Goal: Communication & Community: Participate in discussion

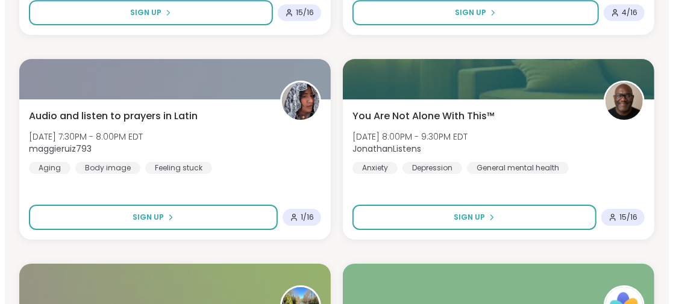
scroll to position [1807, 0]
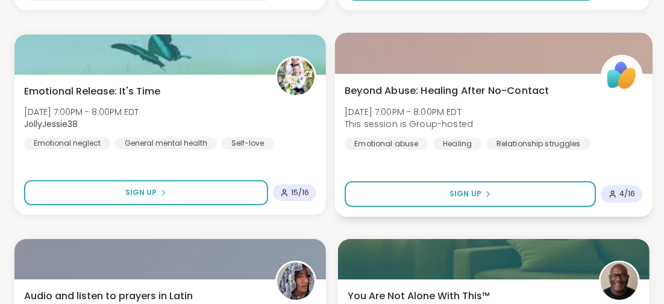
click at [408, 90] on span "Beyond Abuse: Healing After No-Contact" at bounding box center [447, 90] width 205 height 14
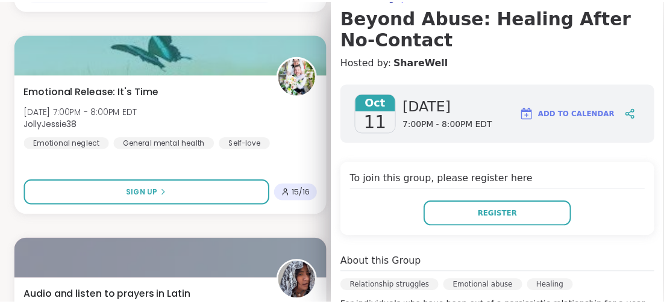
scroll to position [0, 0]
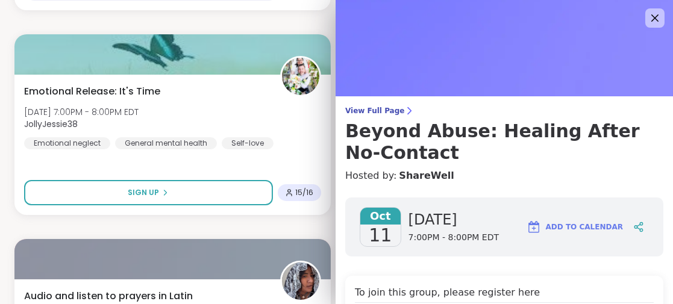
drag, startPoint x: 635, startPoint y: 18, endPoint x: 625, endPoint y: 20, distance: 10.4
click at [648, 18] on icon at bounding box center [655, 18] width 14 height 14
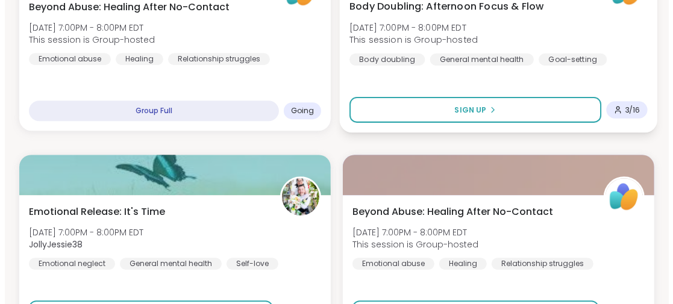
scroll to position [1446, 0]
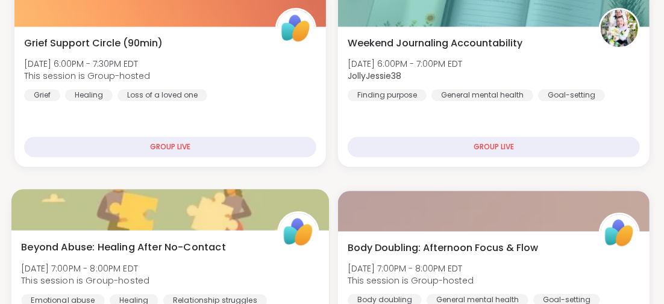
click at [152, 245] on span "Beyond Abuse: Healing After No-Contact" at bounding box center [123, 247] width 205 height 14
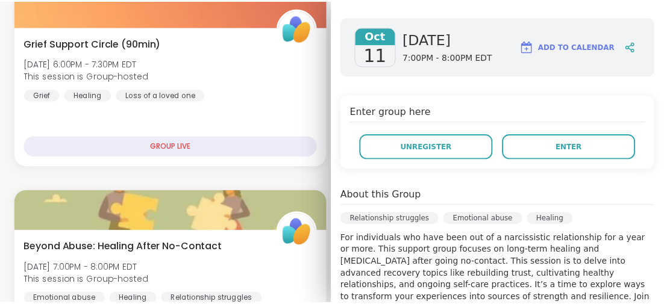
scroll to position [120, 0]
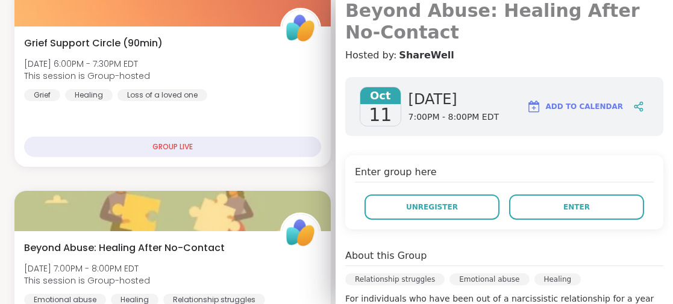
click at [493, 11] on h3 "Beyond Abuse: Healing After No-Contact" at bounding box center [504, 21] width 318 height 43
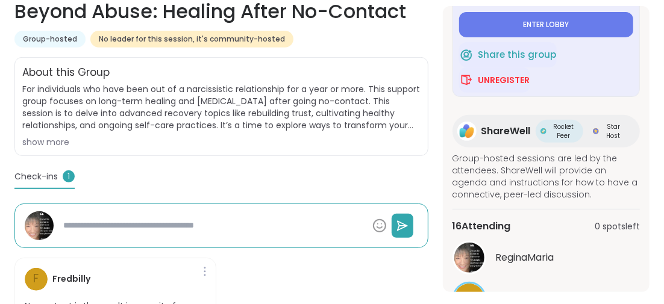
scroll to position [223, 0]
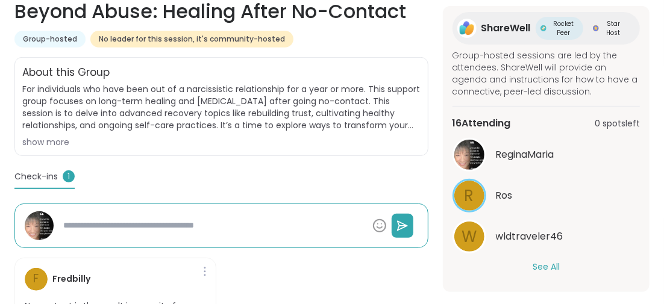
click at [543, 266] on button "See All" at bounding box center [546, 267] width 27 height 13
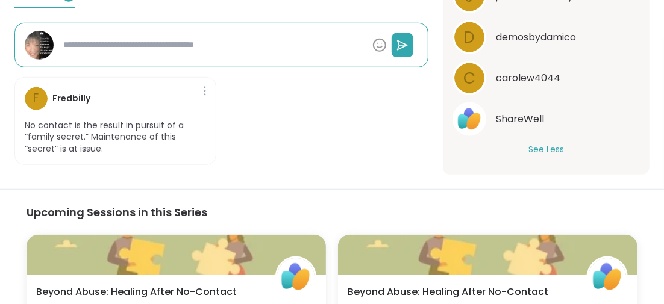
scroll to position [120, 0]
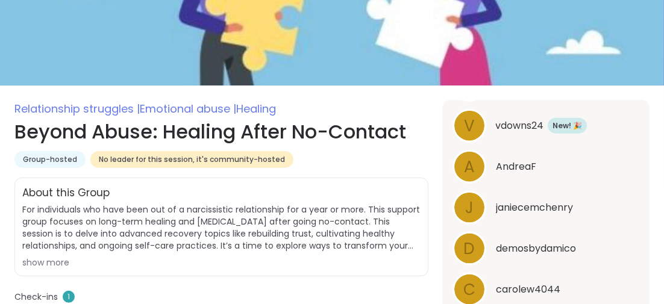
type textarea "*"
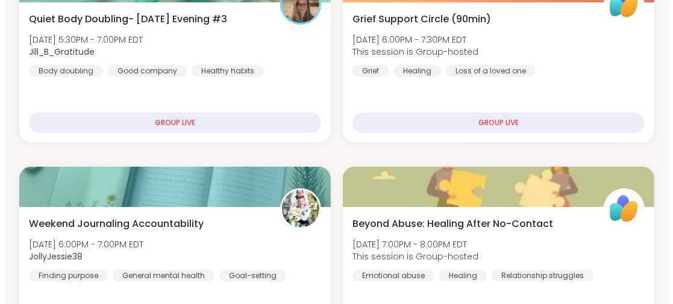
scroll to position [301, 0]
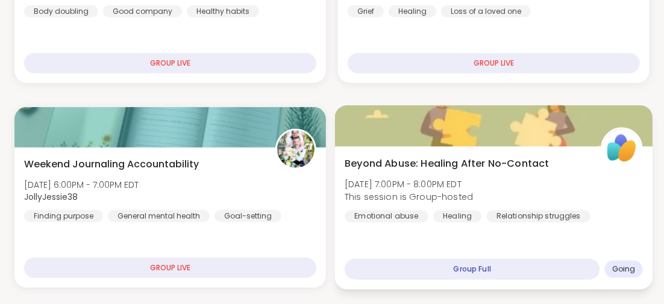
click at [483, 266] on div "Group Full" at bounding box center [472, 269] width 255 height 21
click at [475, 265] on div "Group Full" at bounding box center [472, 269] width 255 height 21
click at [469, 166] on span "Beyond Abuse: Healing After No-Contact" at bounding box center [447, 163] width 205 height 14
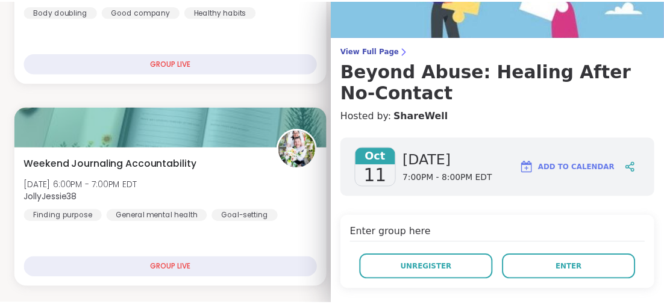
scroll to position [120, 0]
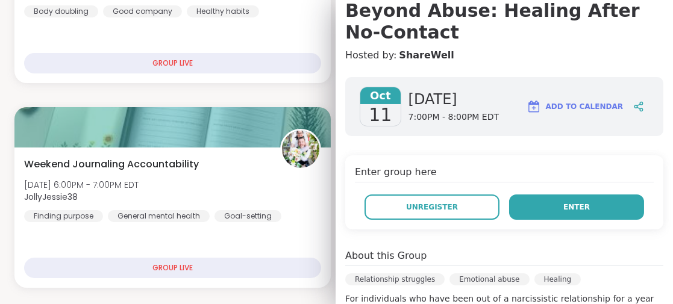
click at [563, 203] on span "Enter" at bounding box center [576, 207] width 27 height 11
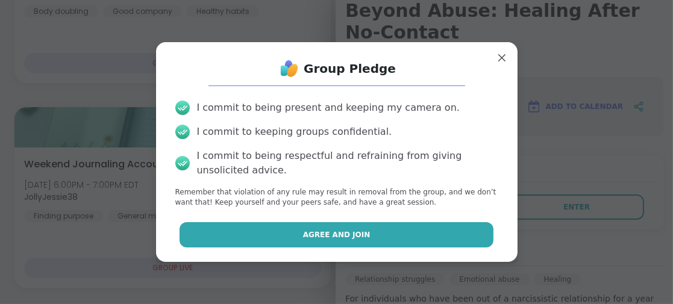
click at [387, 233] on button "Agree and Join" at bounding box center [337, 234] width 314 height 25
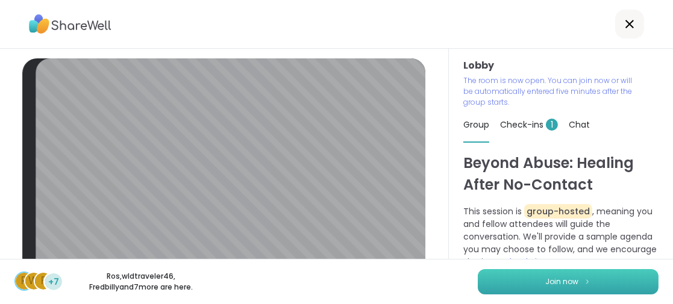
click at [543, 275] on button "Join now" at bounding box center [568, 281] width 181 height 25
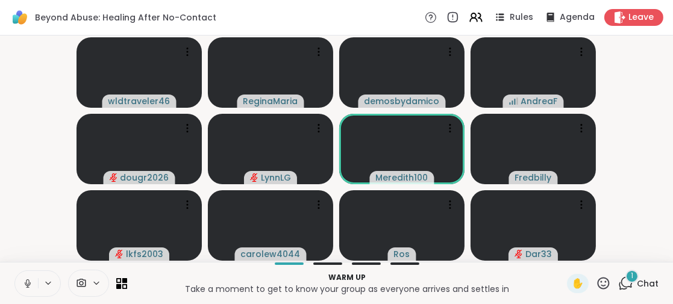
click at [631, 275] on span "1" at bounding box center [632, 276] width 2 height 10
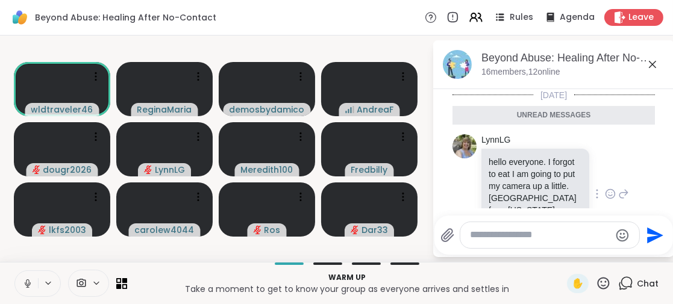
scroll to position [50, 0]
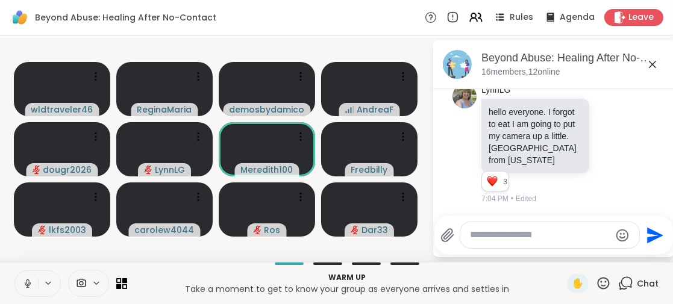
click at [653, 64] on icon at bounding box center [652, 64] width 7 height 7
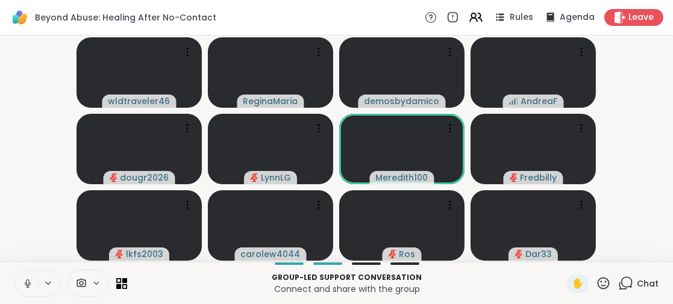
click at [596, 279] on icon at bounding box center [603, 283] width 15 height 15
click at [618, 278] on icon at bounding box center [625, 283] width 15 height 15
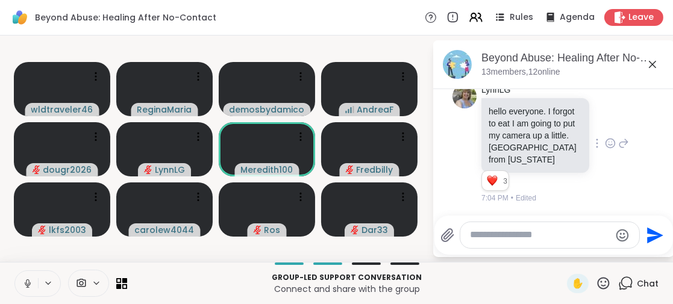
scroll to position [0, 0]
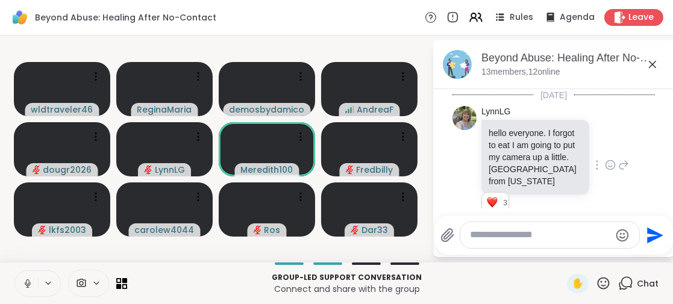
click at [618, 163] on icon at bounding box center [623, 165] width 11 height 14
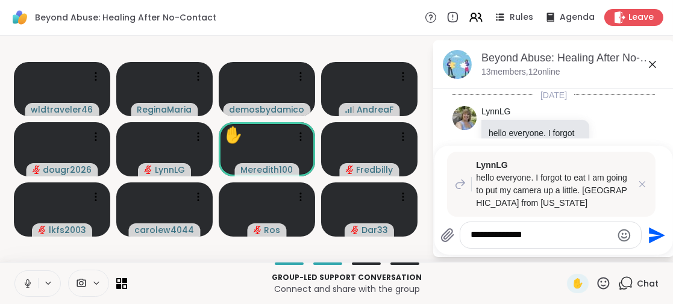
type textarea "**********"
click at [657, 232] on icon "Send" at bounding box center [655, 235] width 19 height 19
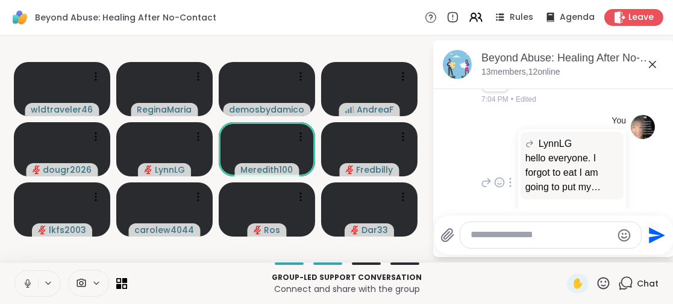
scroll to position [155, 0]
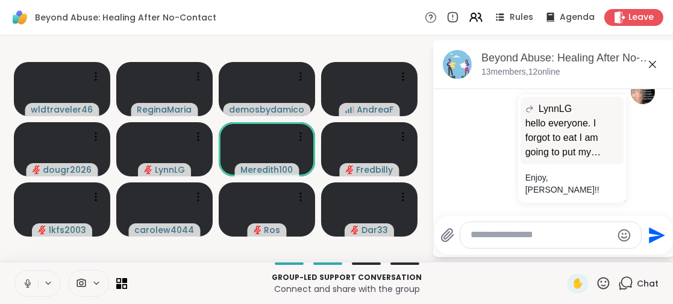
click at [653, 63] on icon at bounding box center [652, 64] width 7 height 7
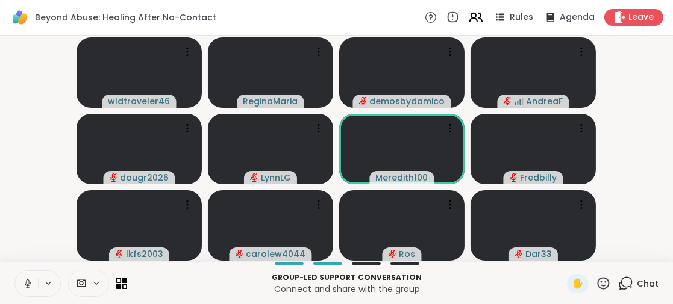
click at [470, 19] on icon at bounding box center [473, 20] width 7 height 4
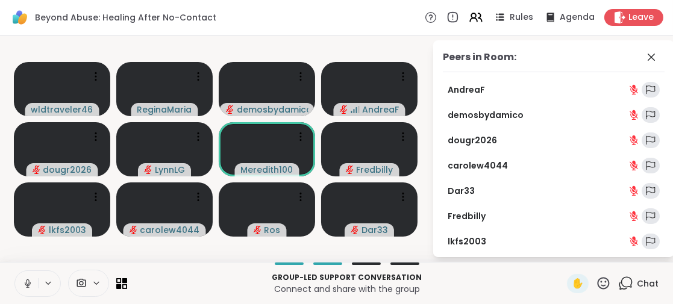
click at [645, 55] on icon at bounding box center [651, 57] width 14 height 14
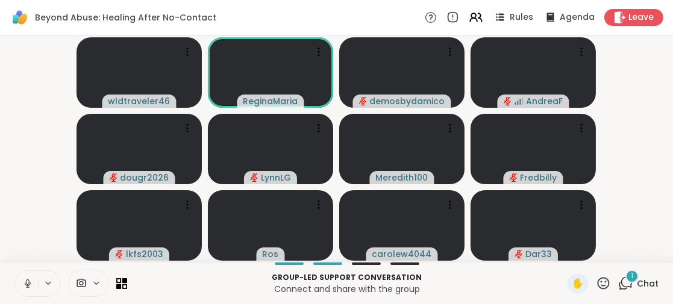
click at [27, 283] on icon at bounding box center [27, 283] width 11 height 11
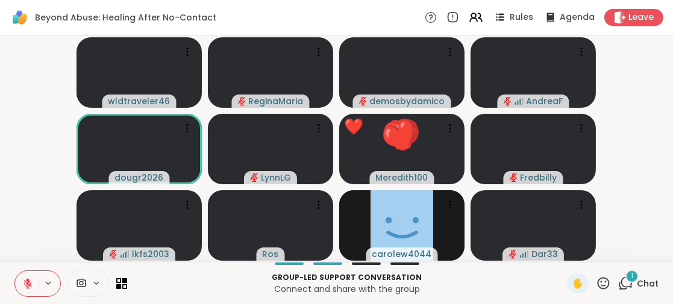
click at [598, 280] on icon at bounding box center [604, 283] width 12 height 12
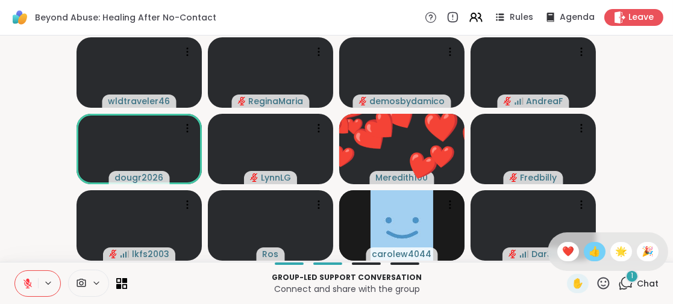
click at [589, 249] on span "👍" at bounding box center [595, 252] width 12 height 14
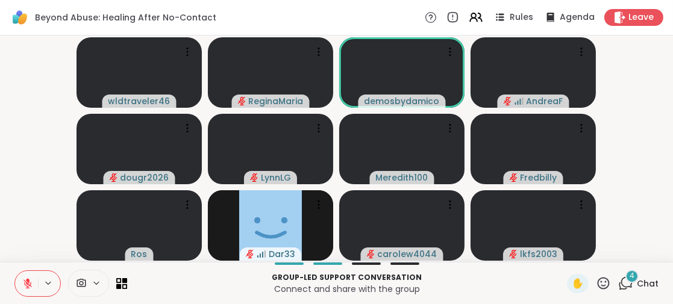
click at [630, 277] on span "4" at bounding box center [632, 276] width 5 height 10
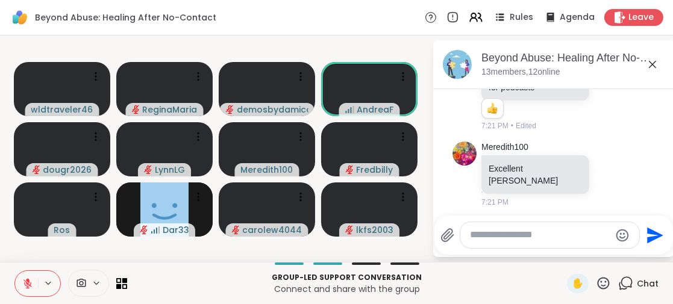
scroll to position [528, 0]
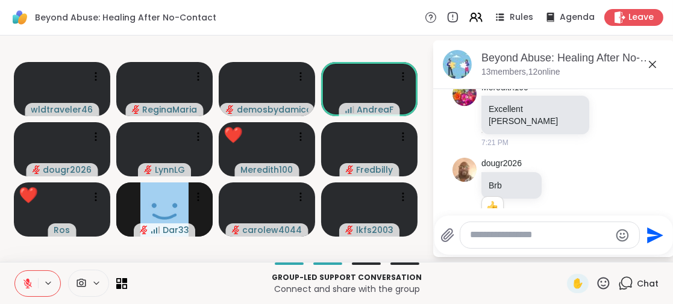
click at [655, 61] on icon at bounding box center [652, 64] width 7 height 7
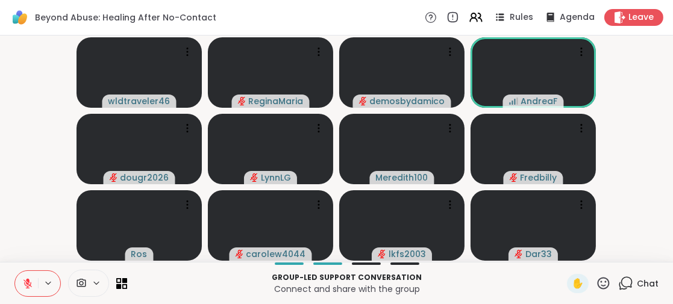
click at [596, 281] on icon at bounding box center [603, 283] width 15 height 15
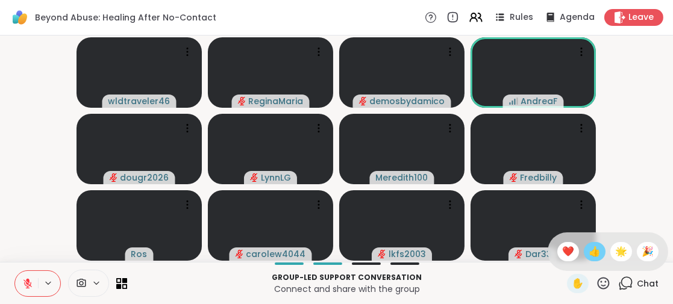
click at [589, 257] on span "👍" at bounding box center [595, 252] width 12 height 14
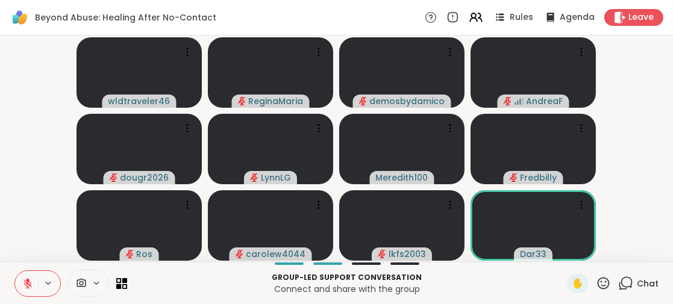
click at [596, 281] on icon at bounding box center [603, 283] width 15 height 15
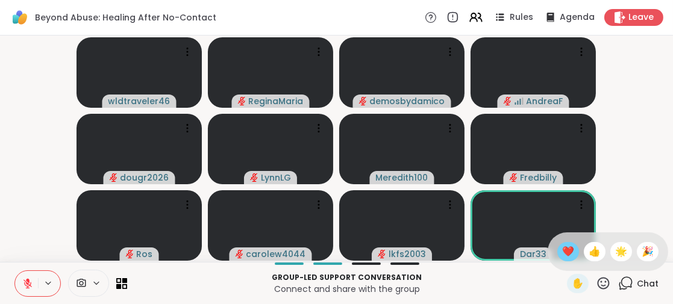
click at [562, 249] on span "❤️" at bounding box center [568, 252] width 12 height 14
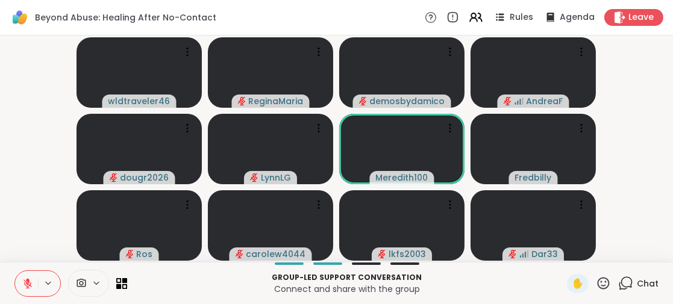
click at [30, 282] on icon at bounding box center [27, 283] width 11 height 11
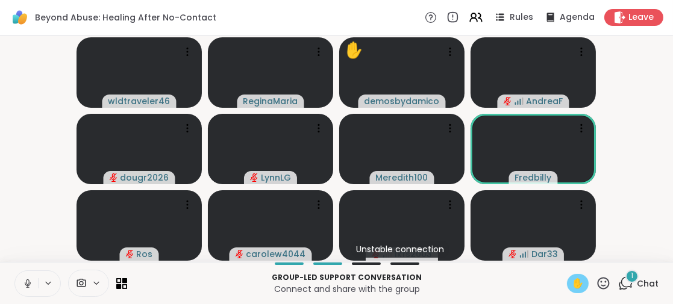
click at [572, 287] on span "✋" at bounding box center [578, 284] width 12 height 14
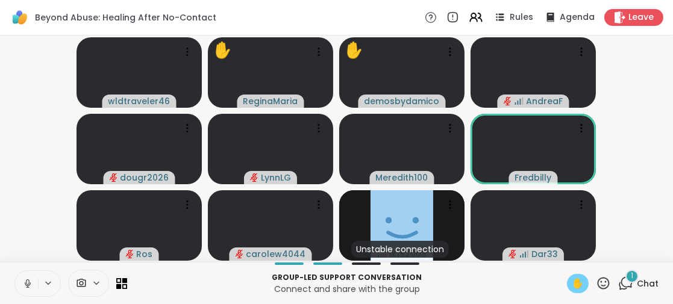
click at [572, 285] on span "✋" at bounding box center [578, 284] width 12 height 14
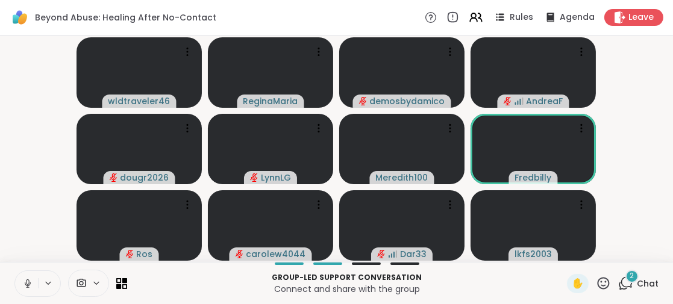
click at [28, 282] on icon at bounding box center [27, 283] width 11 height 11
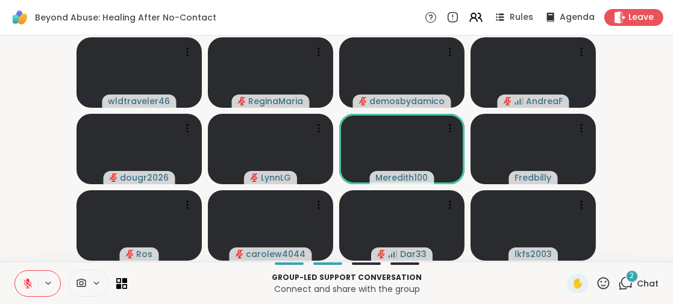
drag, startPoint x: 562, startPoint y: 280, endPoint x: 503, endPoint y: 282, distance: 59.1
click at [572, 280] on span "✋" at bounding box center [578, 284] width 12 height 14
click at [25, 281] on icon at bounding box center [27, 283] width 11 height 11
click at [27, 282] on icon at bounding box center [27, 282] width 3 height 5
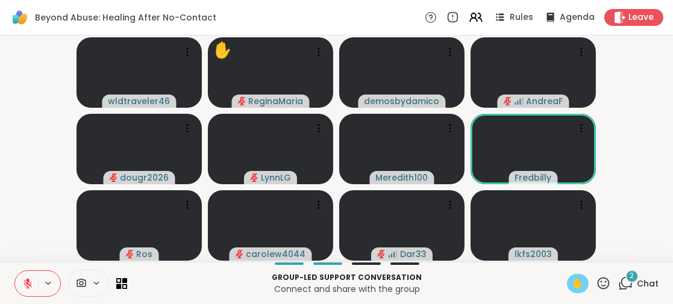
click at [27, 281] on icon at bounding box center [28, 280] width 4 height 5
click at [27, 281] on icon at bounding box center [27, 283] width 11 height 11
click at [572, 281] on span "✋" at bounding box center [578, 284] width 12 height 14
click at [28, 284] on icon at bounding box center [27, 284] width 8 height 8
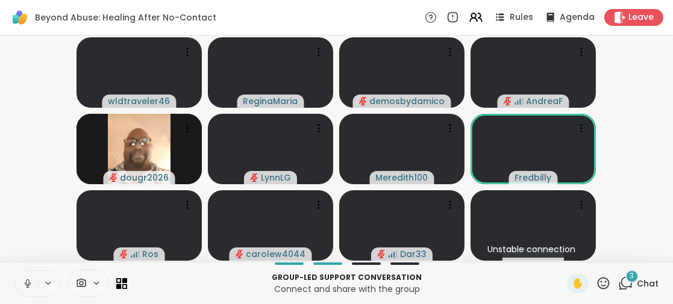
click at [30, 284] on icon at bounding box center [28, 284] width 6 height 4
click at [30, 284] on icon at bounding box center [27, 283] width 11 height 11
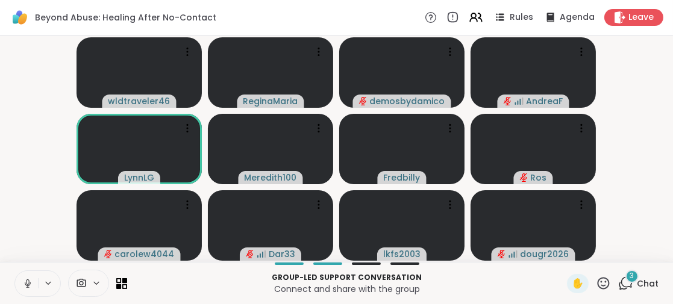
click at [630, 273] on span "3" at bounding box center [632, 276] width 4 height 10
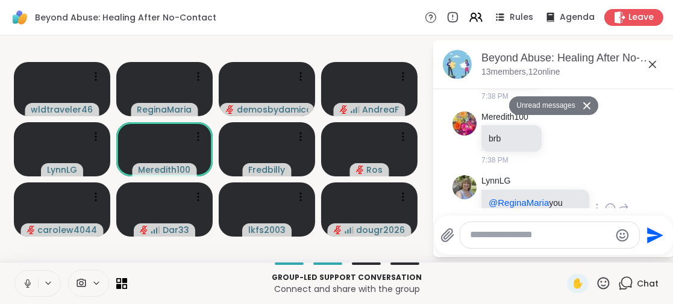
scroll to position [866, 0]
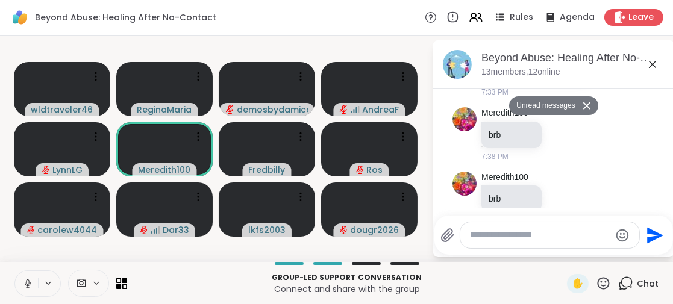
click at [654, 63] on icon at bounding box center [652, 64] width 14 height 14
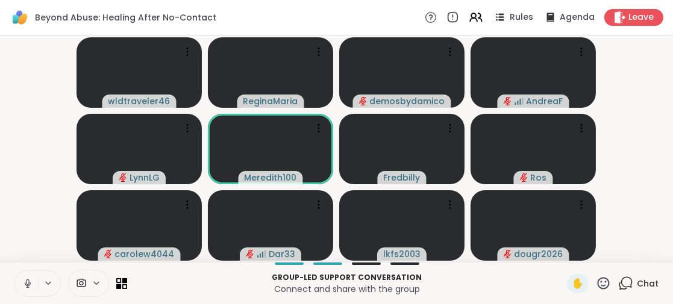
click at [471, 280] on p "Group-led support conversation" at bounding box center [346, 277] width 425 height 11
click at [28, 281] on icon at bounding box center [27, 282] width 3 height 5
click at [27, 285] on icon at bounding box center [27, 283] width 11 height 11
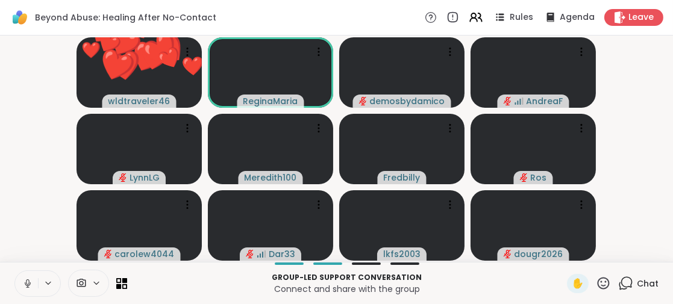
click at [26, 281] on icon at bounding box center [27, 282] width 3 height 5
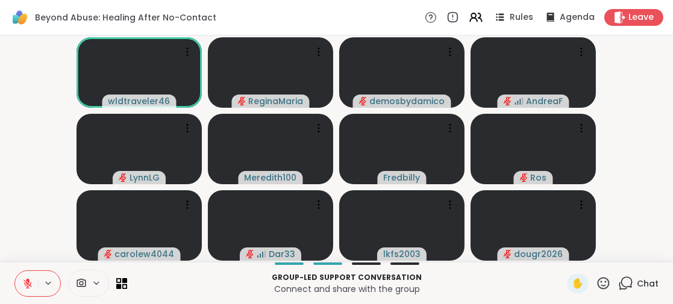
click at [596, 281] on icon at bounding box center [603, 283] width 15 height 15
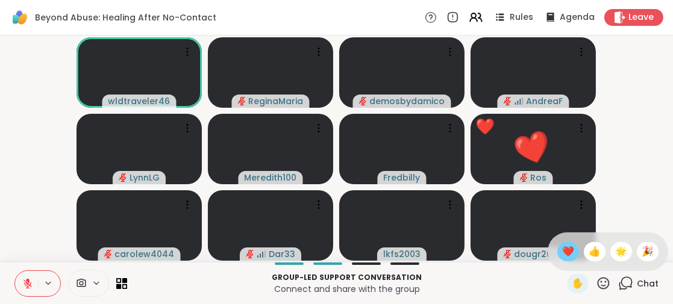
click at [557, 254] on div "❤️" at bounding box center [568, 251] width 22 height 19
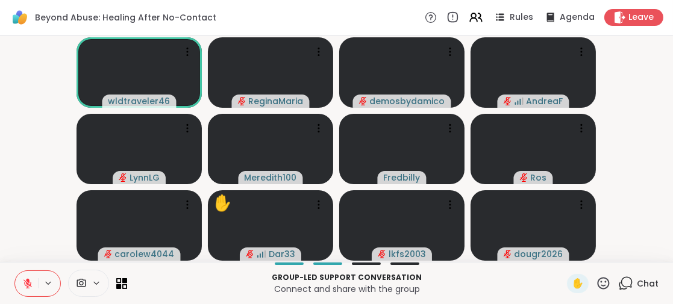
click at [24, 283] on icon at bounding box center [27, 284] width 8 height 8
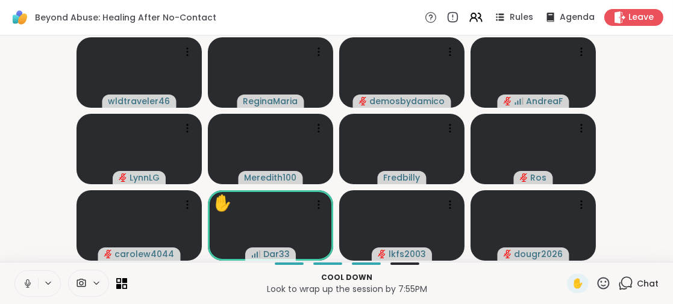
click at [24, 283] on icon at bounding box center [27, 283] width 11 height 11
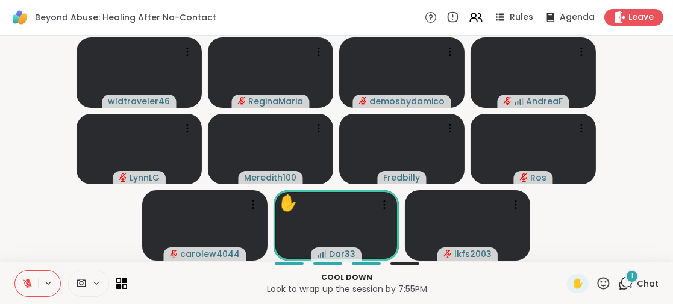
click at [631, 276] on span "1" at bounding box center [632, 276] width 2 height 10
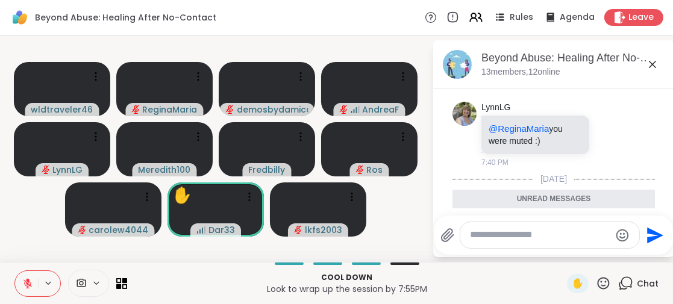
scroll to position [1019, 0]
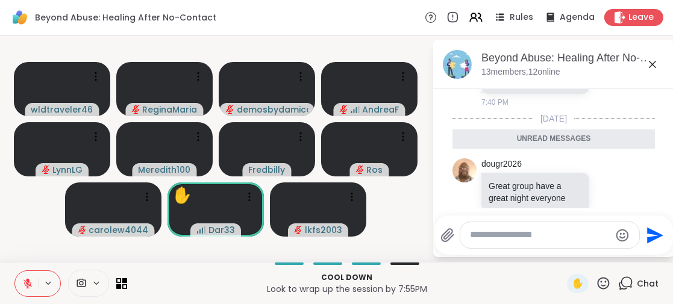
click at [652, 62] on icon at bounding box center [652, 64] width 14 height 14
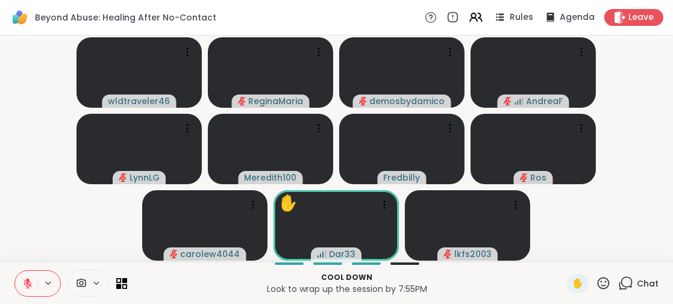
click at [596, 281] on icon at bounding box center [603, 283] width 15 height 15
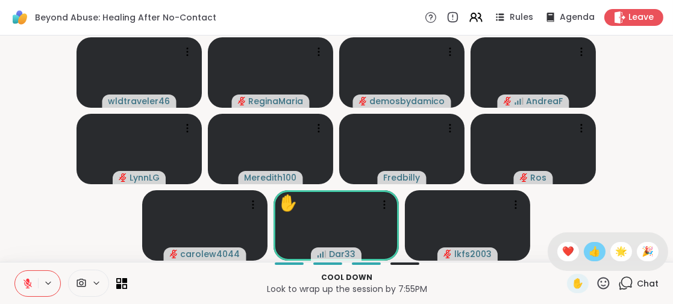
click at [589, 254] on span "👍" at bounding box center [595, 252] width 12 height 14
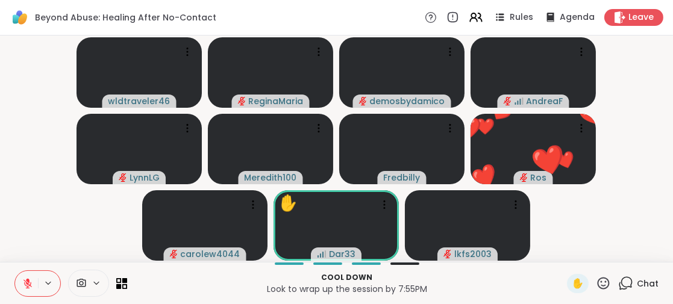
click at [27, 278] on icon at bounding box center [27, 283] width 11 height 11
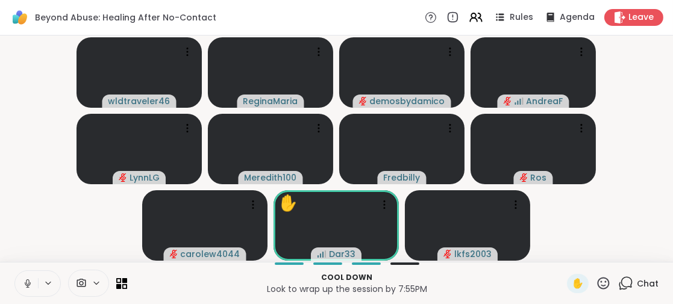
click at [27, 278] on icon at bounding box center [27, 283] width 11 height 11
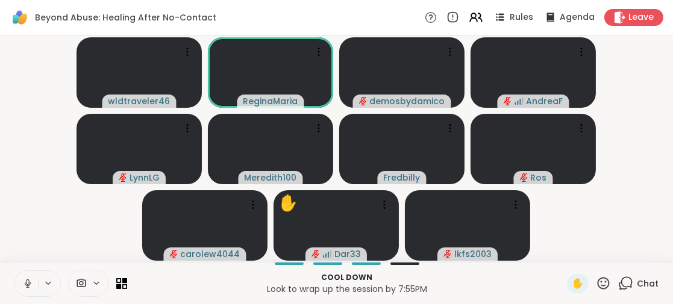
click at [25, 285] on icon at bounding box center [27, 283] width 11 height 11
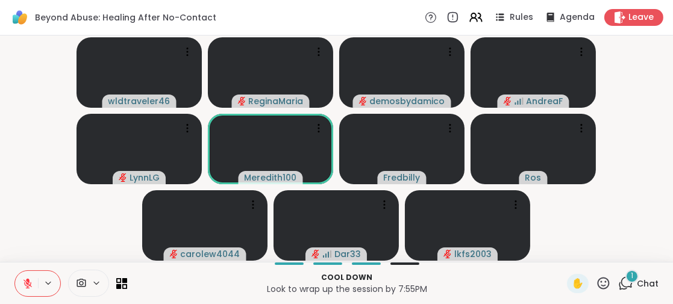
click at [596, 283] on icon at bounding box center [603, 283] width 15 height 15
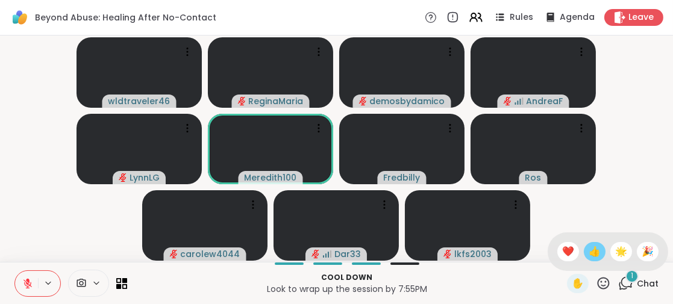
click at [589, 254] on span "👍" at bounding box center [595, 252] width 12 height 14
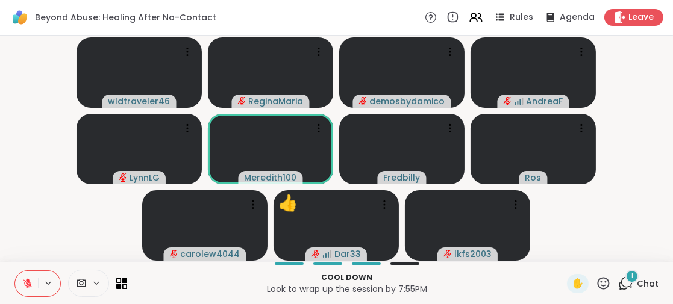
click at [627, 275] on div "1" at bounding box center [631, 276] width 13 height 13
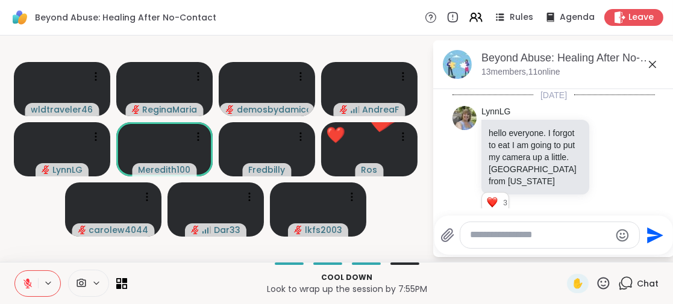
scroll to position [1124, 0]
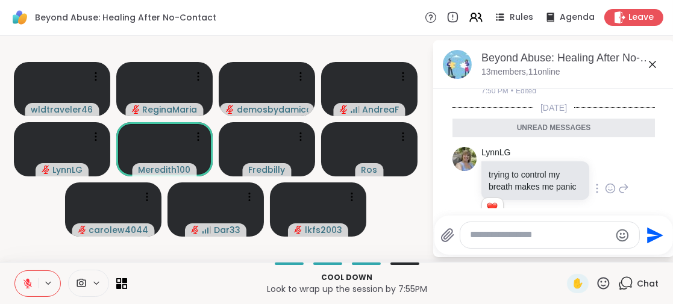
click at [620, 184] on icon at bounding box center [624, 188] width 8 height 8
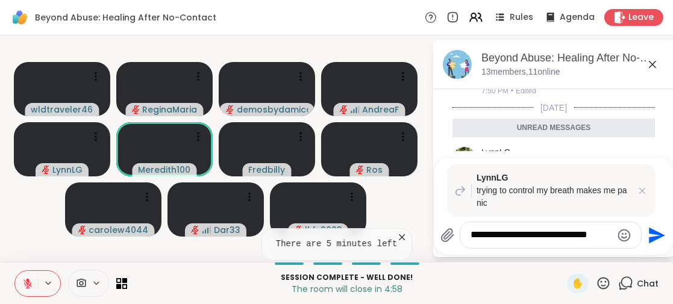
scroll to position [0, 0]
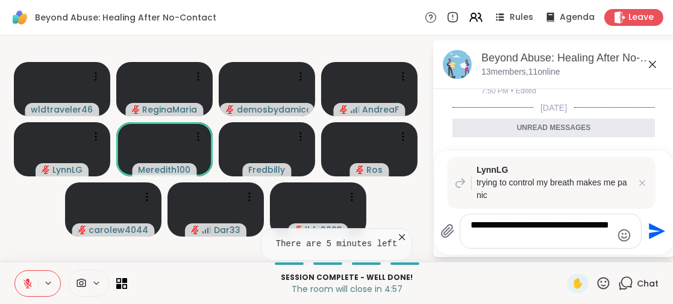
type textarea "**********"
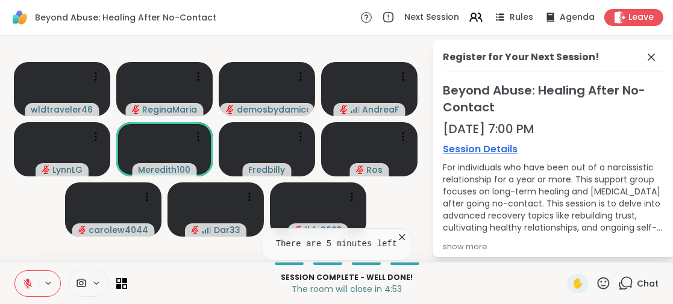
click at [644, 55] on icon at bounding box center [651, 57] width 14 height 14
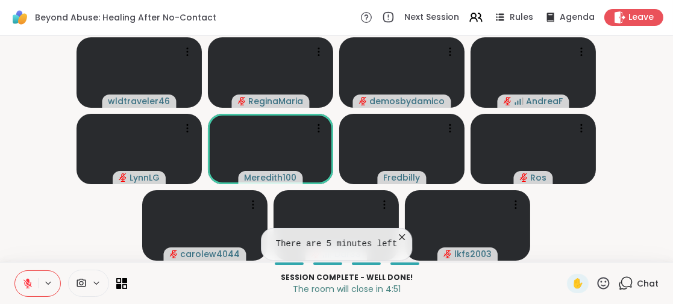
click at [621, 283] on icon at bounding box center [625, 283] width 15 height 15
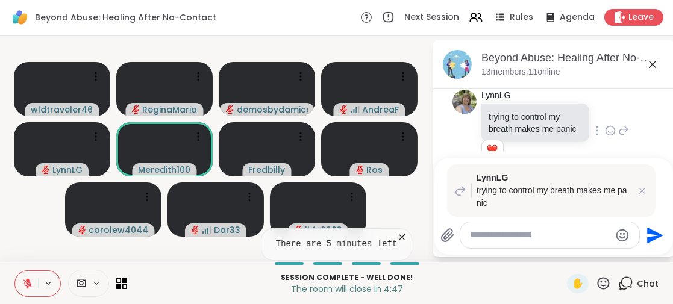
scroll to position [1141, 0]
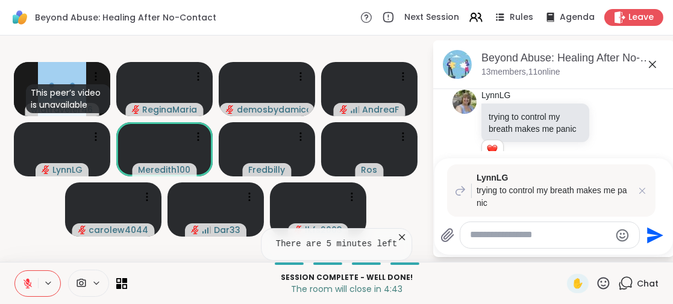
click at [481, 232] on textarea "Type your message" at bounding box center [540, 235] width 140 height 13
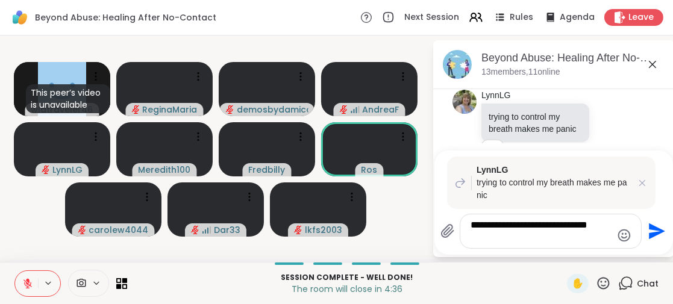
scroll to position [0, 0]
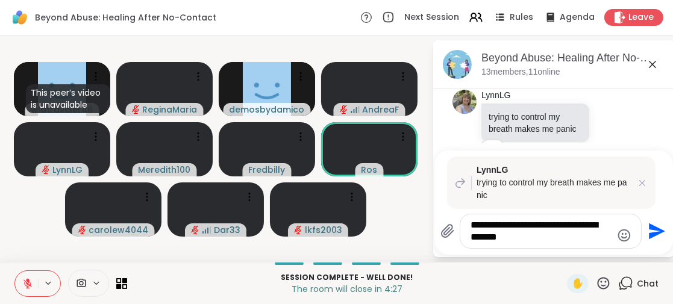
click at [516, 239] on textarea "**********" at bounding box center [541, 231] width 140 height 24
type textarea "**********"
click at [663, 225] on button "Send" at bounding box center [655, 231] width 27 height 27
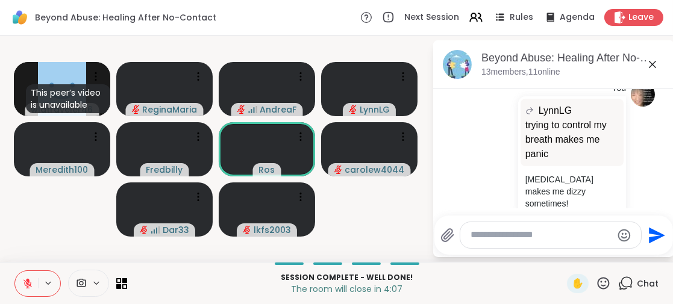
click at [655, 64] on icon at bounding box center [652, 64] width 14 height 14
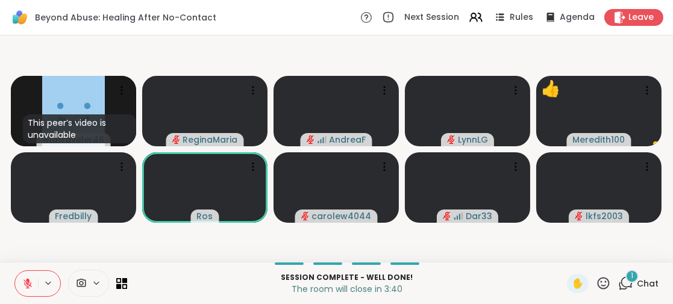
click at [596, 283] on icon at bounding box center [603, 283] width 15 height 15
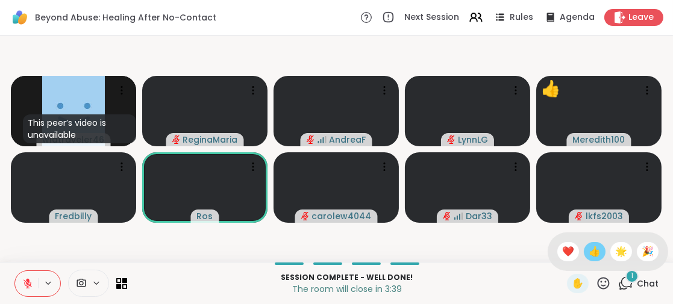
click at [589, 249] on span "👍" at bounding box center [595, 252] width 12 height 14
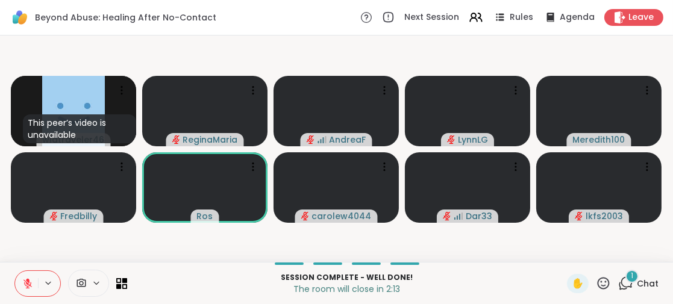
click at [631, 273] on span "1" at bounding box center [632, 276] width 2 height 10
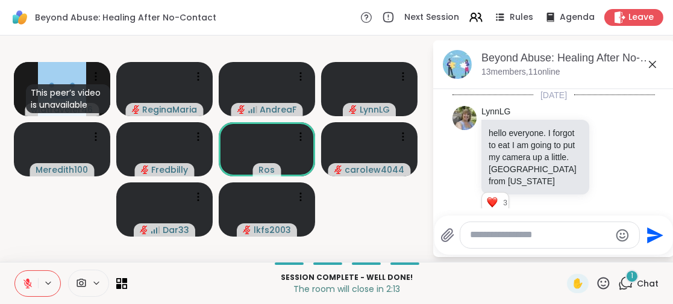
scroll to position [1428, 0]
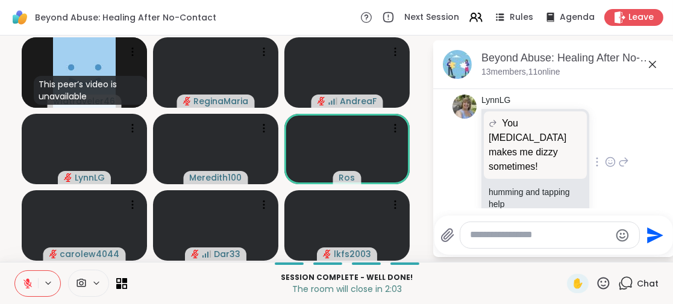
click at [605, 156] on icon at bounding box center [610, 162] width 11 height 12
click at [575, 131] on button "Select Reaction: Thumbs up" at bounding box center [584, 143] width 24 height 24
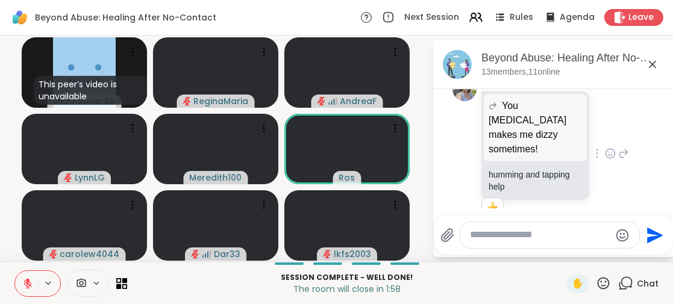
click at [654, 66] on icon at bounding box center [652, 64] width 14 height 14
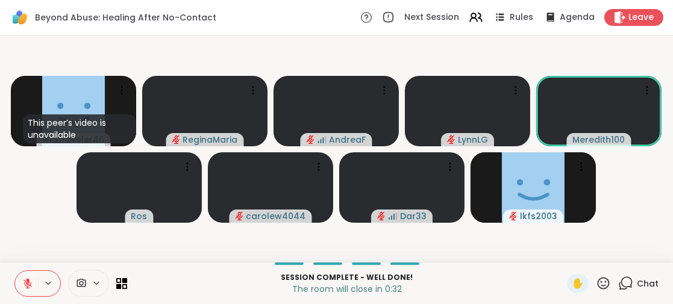
click at [596, 281] on icon at bounding box center [603, 283] width 15 height 15
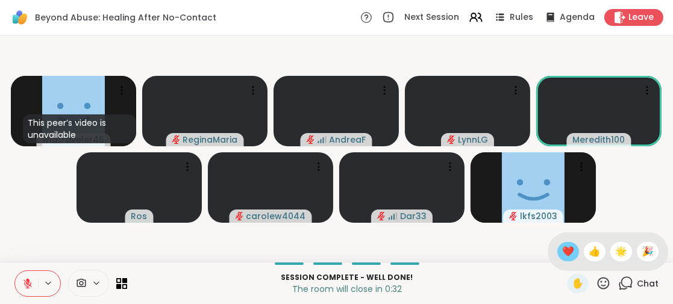
click at [562, 254] on span "❤️" at bounding box center [568, 252] width 12 height 14
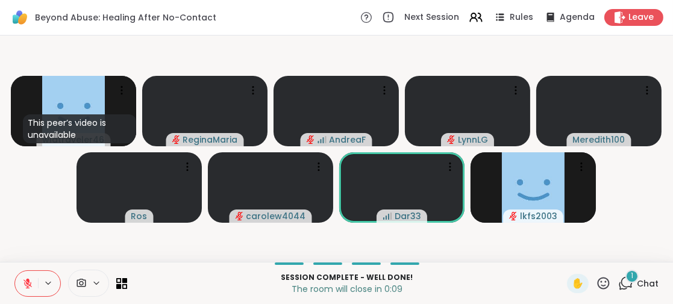
click at [625, 272] on div "1" at bounding box center [631, 276] width 13 height 13
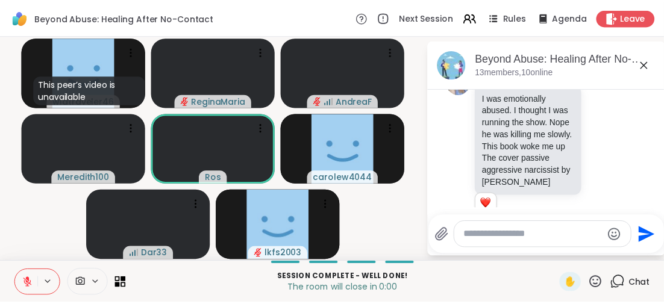
scroll to position [1620, 0]
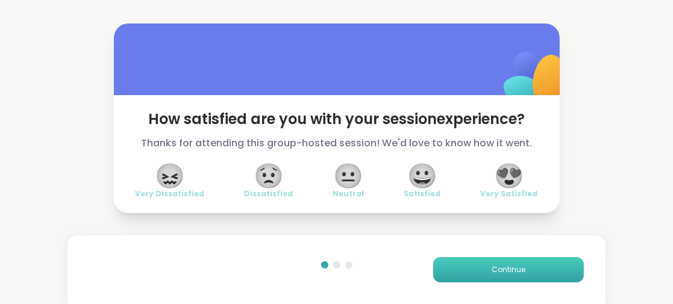
click at [492, 265] on span "Continue" at bounding box center [509, 269] width 34 height 11
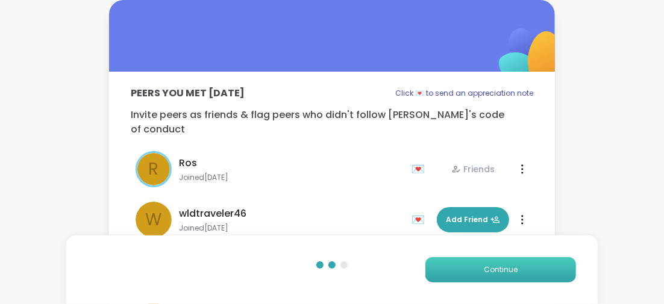
click at [487, 265] on span "Continue" at bounding box center [501, 269] width 34 height 11
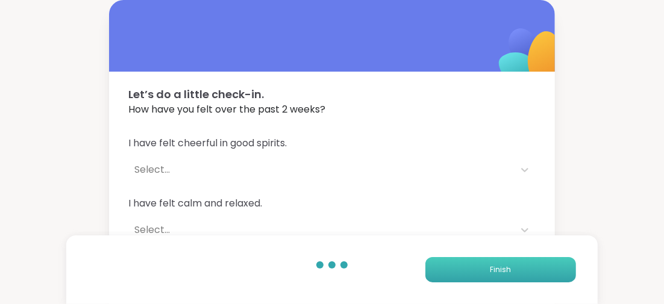
click at [487, 265] on button "Finish" at bounding box center [500, 269] width 151 height 25
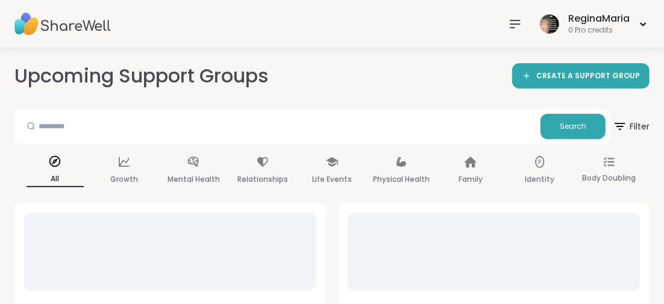
click at [515, 25] on icon at bounding box center [515, 24] width 14 height 14
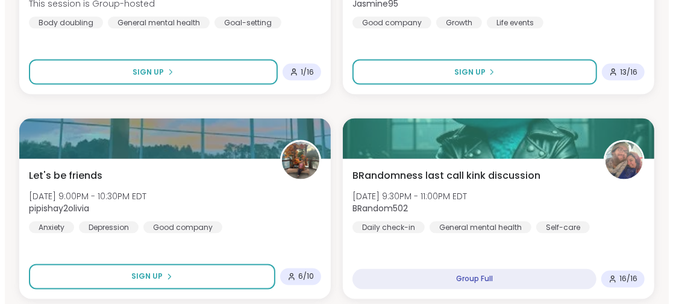
scroll to position [964, 0]
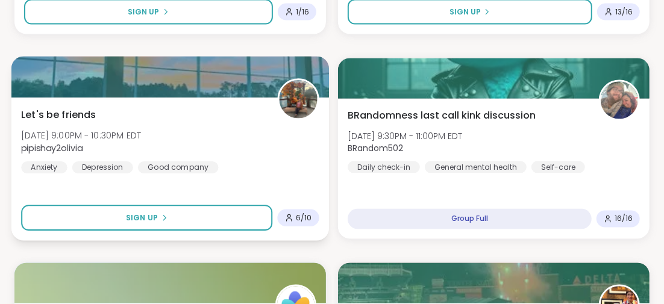
click at [67, 111] on span "Let's be friends" at bounding box center [58, 114] width 75 height 14
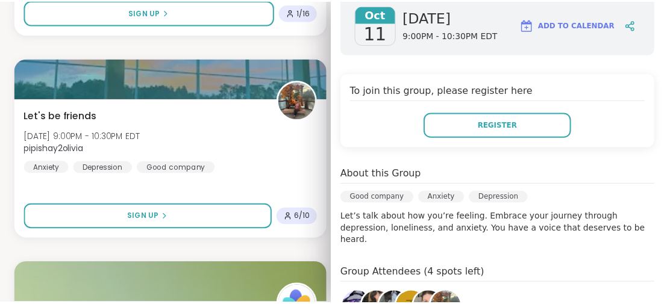
scroll to position [241, 0]
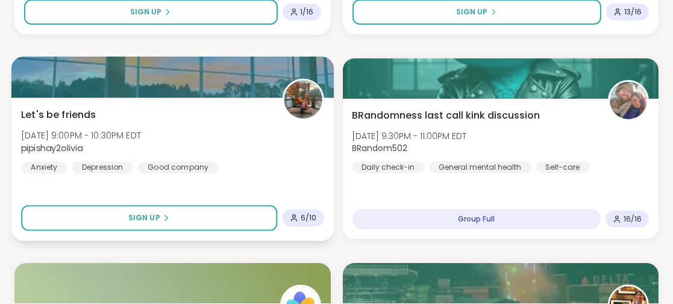
click at [183, 186] on div "Let's be friends [DATE] 9:00PM - 10:30PM EDT pipishay2olivia Anxiety [MEDICAL_D…" at bounding box center [172, 169] width 322 height 143
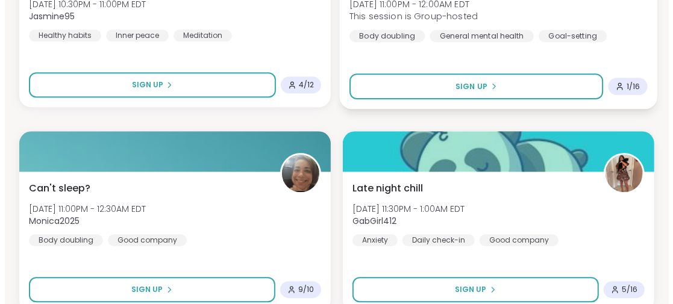
scroll to position [1566, 0]
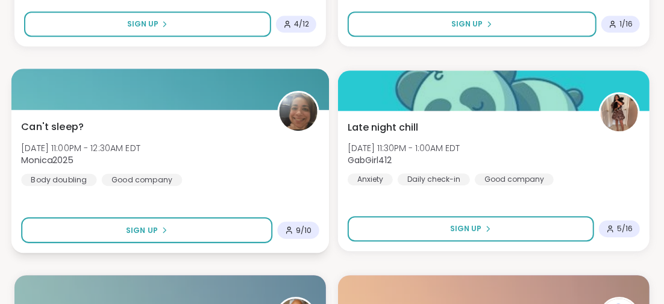
click at [62, 121] on span "Can't sleep?" at bounding box center [52, 126] width 63 height 14
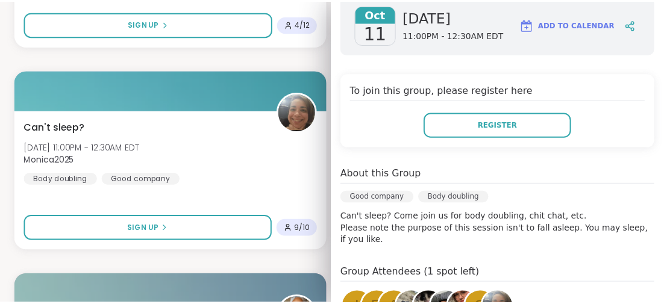
scroll to position [241, 0]
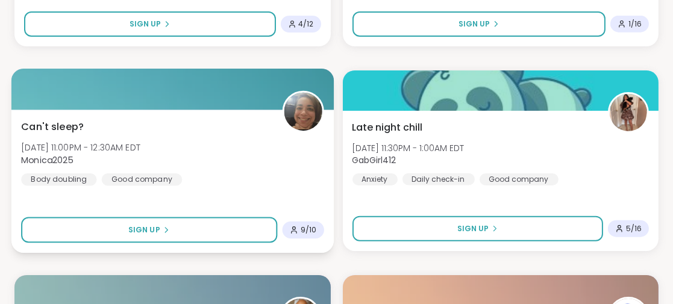
click at [162, 202] on div "Can't sleep? [DATE] 11:00PM - 12:30AM EDT Monica2025 Body doubling Good company…" at bounding box center [172, 181] width 322 height 143
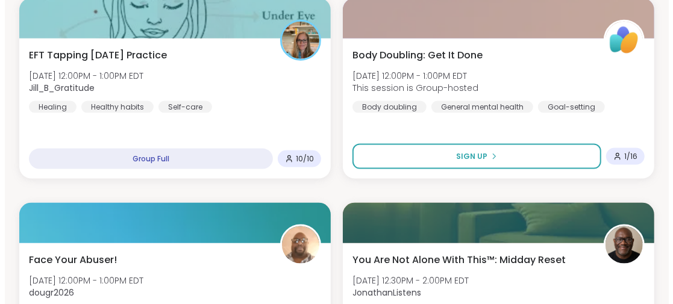
scroll to position [3133, 0]
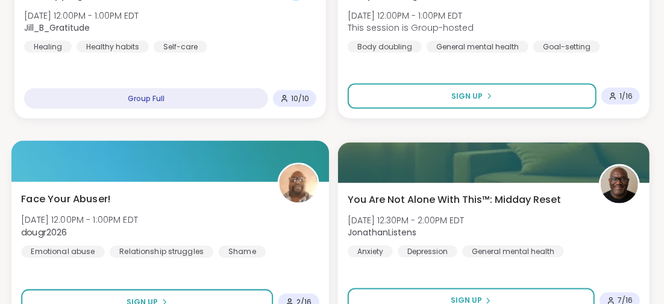
click at [82, 197] on span "Face Your Abuser!" at bounding box center [66, 199] width 90 height 14
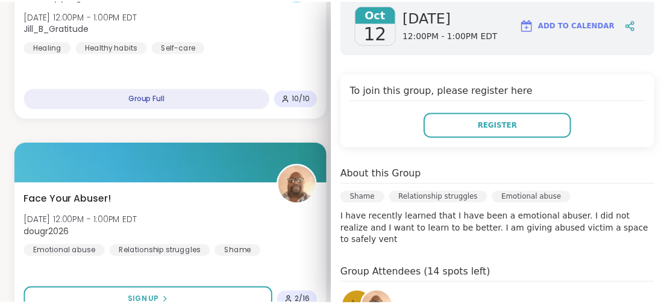
scroll to position [241, 0]
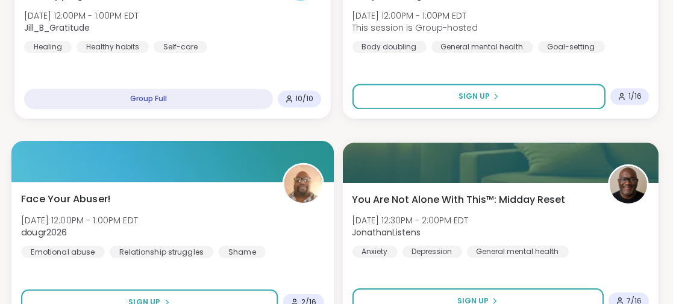
click at [181, 196] on div "Face Your Abuser! [PERSON_NAME][DATE] 12:00PM - 1:00PM EDT dougr2026 Emotional …" at bounding box center [172, 225] width 302 height 66
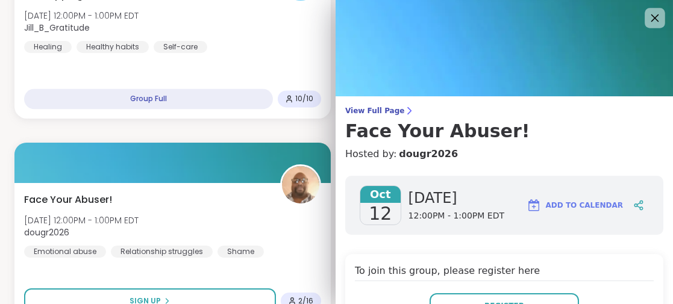
click at [647, 18] on icon at bounding box center [654, 17] width 15 height 15
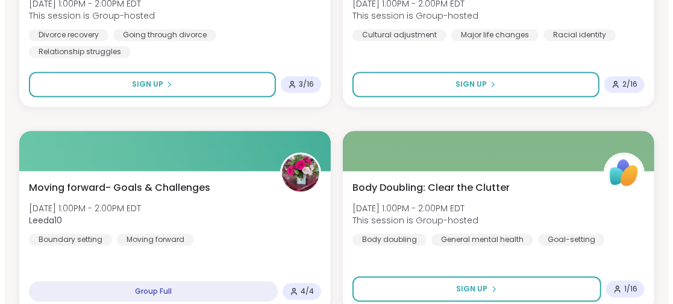
scroll to position [3610, 0]
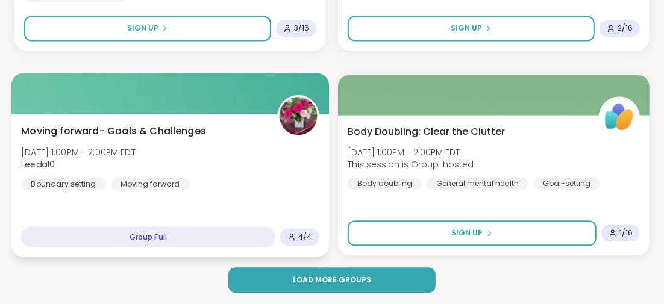
click at [166, 127] on span "Moving forward- Goals & Challenges" at bounding box center [113, 130] width 185 height 14
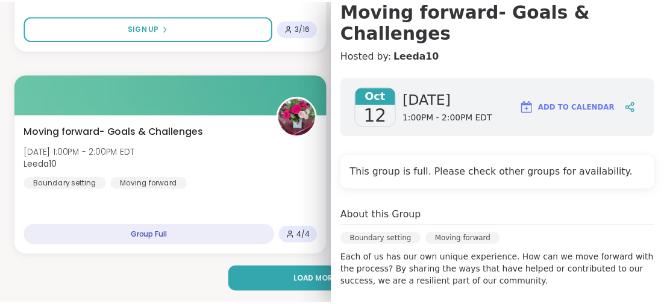
scroll to position [181, 0]
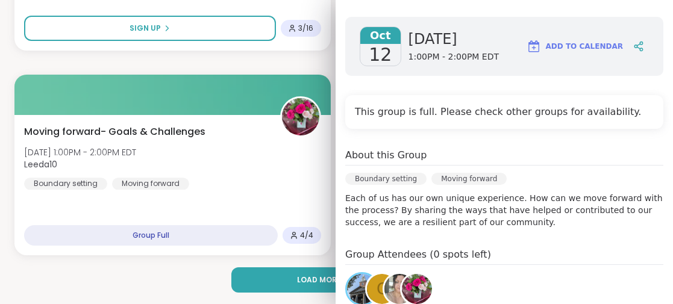
click at [185, 273] on div "Load more groups" at bounding box center [336, 279] width 644 height 25
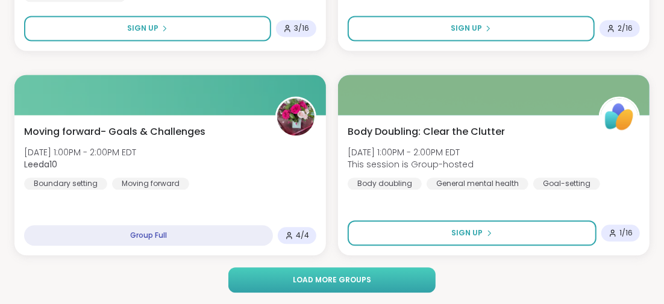
click at [336, 278] on span "Load more groups" at bounding box center [332, 280] width 78 height 11
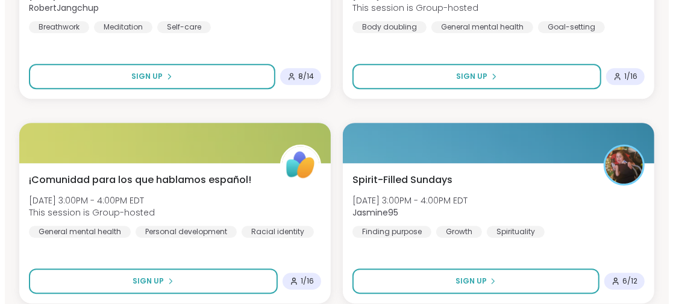
scroll to position [4032, 0]
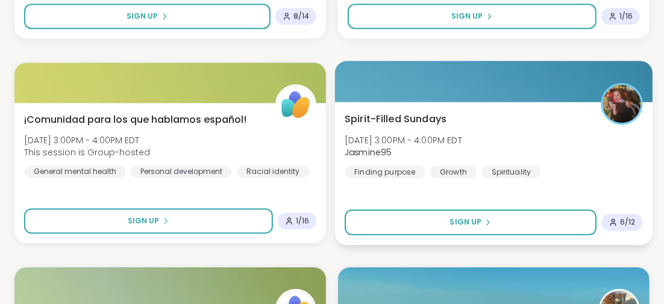
click at [434, 118] on span "Spirit-Filled Sundays" at bounding box center [396, 118] width 102 height 14
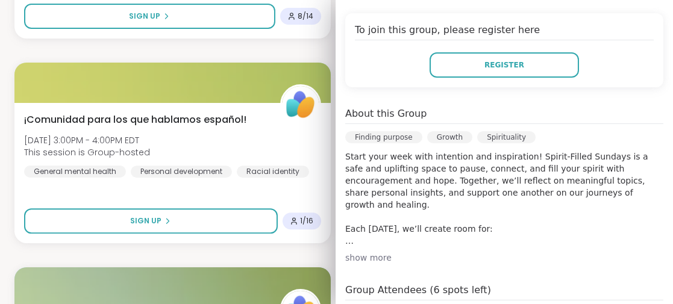
scroll to position [301, 0]
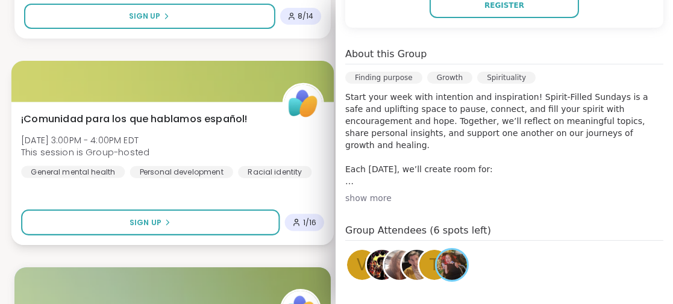
click at [304, 183] on div "¡Comunidad para los que hablamos español! [PERSON_NAME][DATE] 3:00PM - 4:00PM E…" at bounding box center [172, 173] width 322 height 143
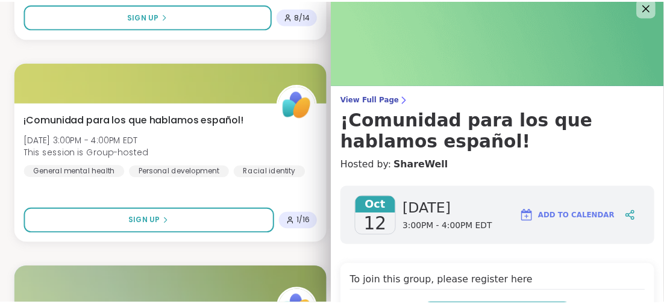
scroll to position [0, 0]
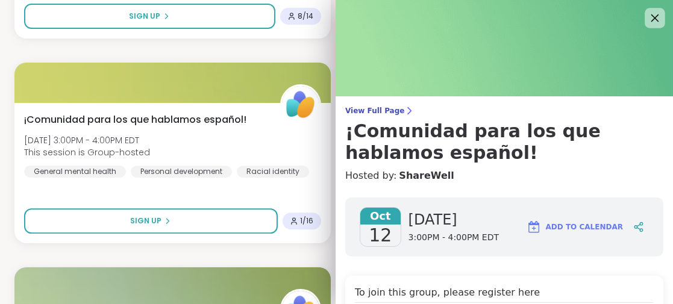
click at [647, 18] on icon at bounding box center [654, 17] width 15 height 15
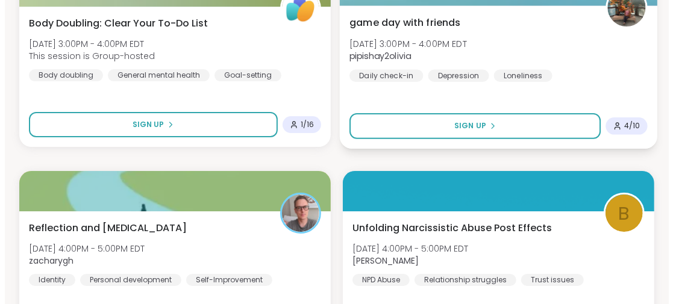
scroll to position [4393, 0]
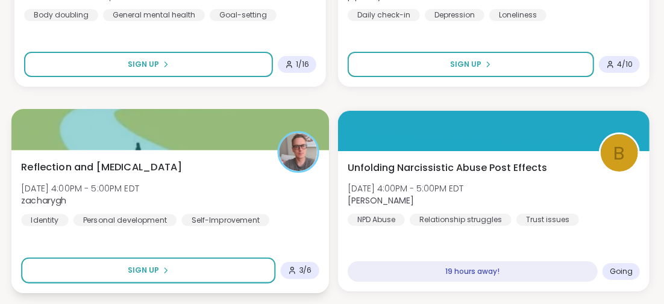
click at [134, 163] on span "Reflection and [MEDICAL_DATA]" at bounding box center [101, 167] width 161 height 14
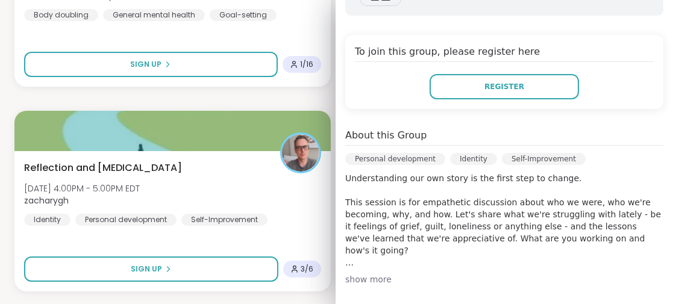
scroll to position [301, 0]
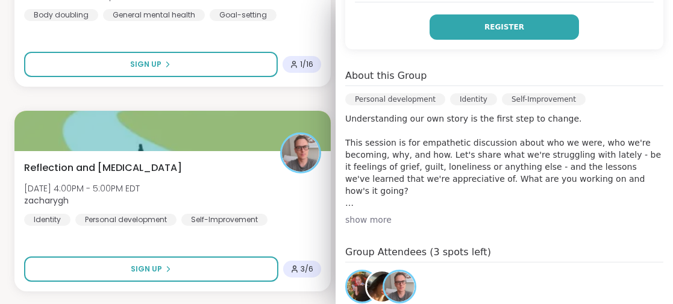
click at [493, 22] on span "Register" at bounding box center [504, 27] width 40 height 11
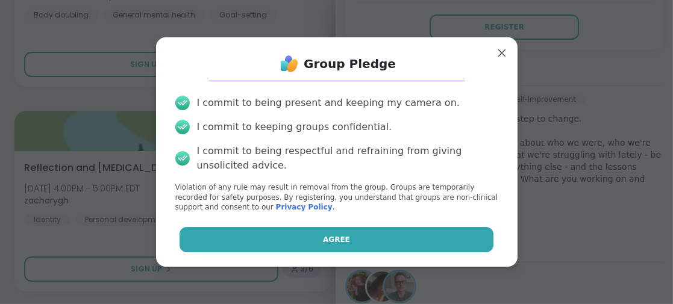
click at [320, 234] on button "Agree" at bounding box center [337, 239] width 314 height 25
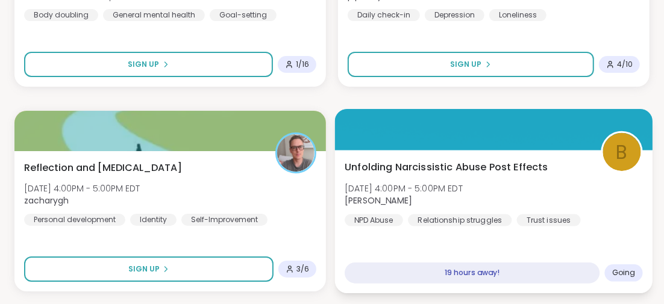
click at [398, 165] on span "Unfolding Narcissistic Abuse Post Effects" at bounding box center [447, 167] width 204 height 14
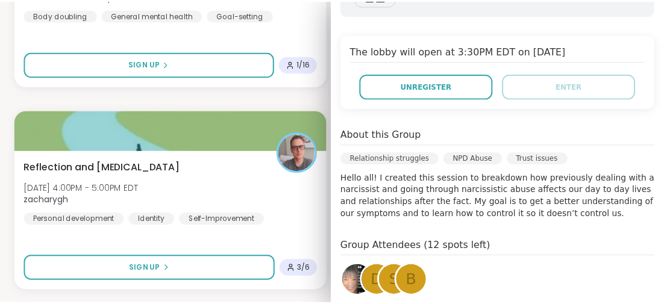
scroll to position [120, 0]
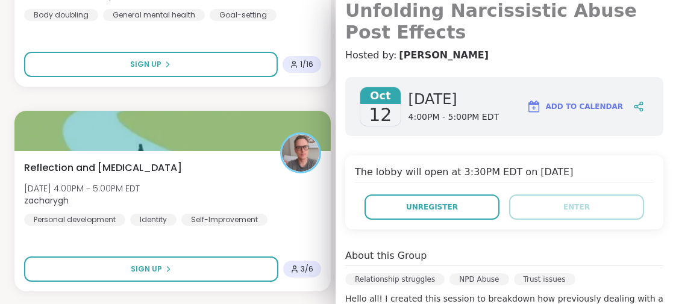
click at [496, 13] on h3 "Unfolding Narcissistic Abuse Post Effects" at bounding box center [504, 21] width 318 height 43
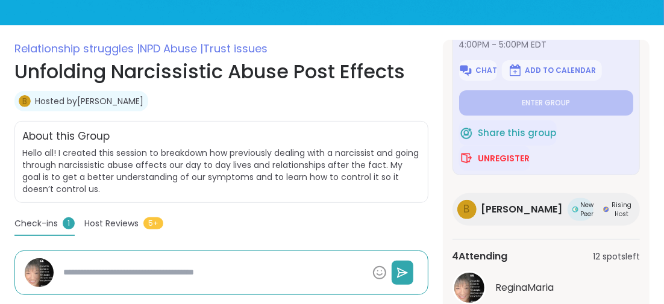
scroll to position [16, 0]
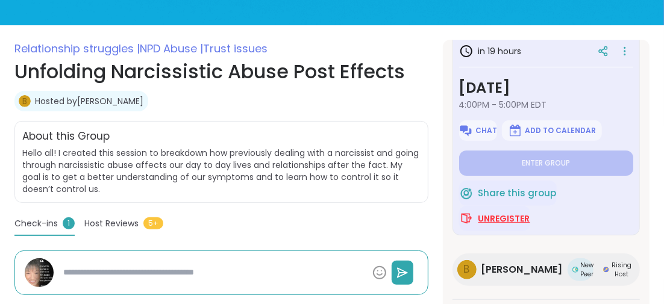
click at [490, 219] on span "Unregister" at bounding box center [504, 219] width 52 height 12
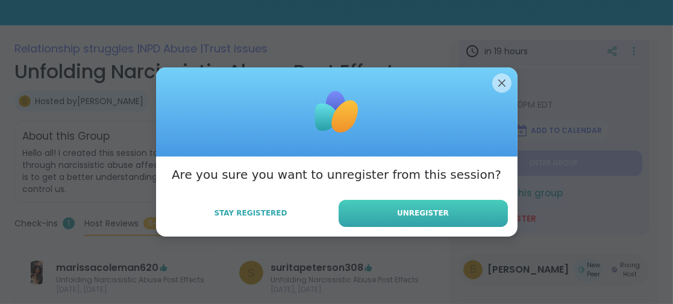
click at [357, 217] on button "Unregister" at bounding box center [423, 213] width 169 height 27
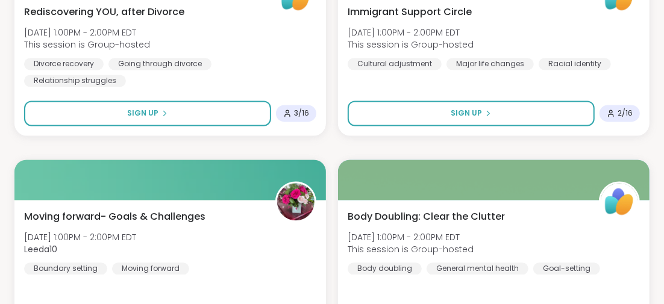
scroll to position [3610, 0]
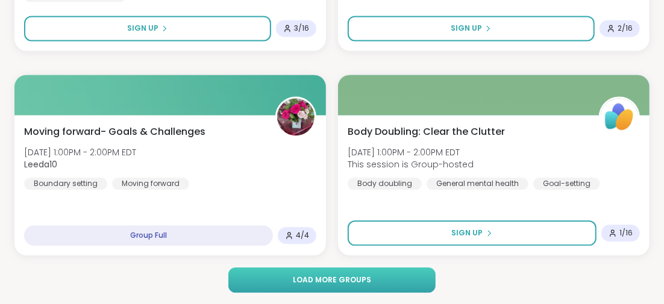
click at [301, 281] on span "Load more groups" at bounding box center [332, 280] width 78 height 11
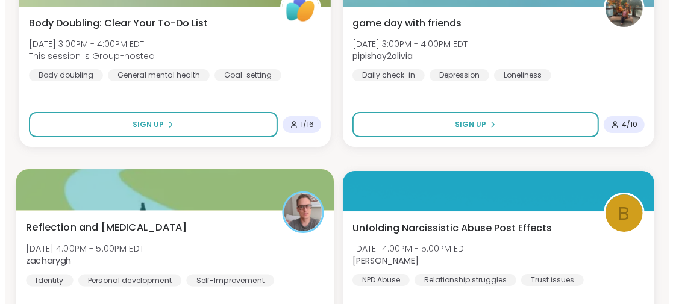
scroll to position [4393, 0]
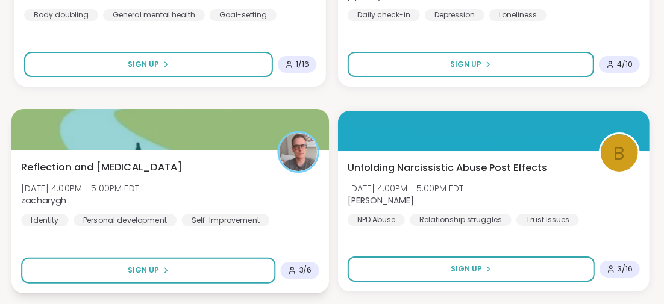
click at [120, 167] on span "Reflection and [MEDICAL_DATA]" at bounding box center [101, 167] width 161 height 14
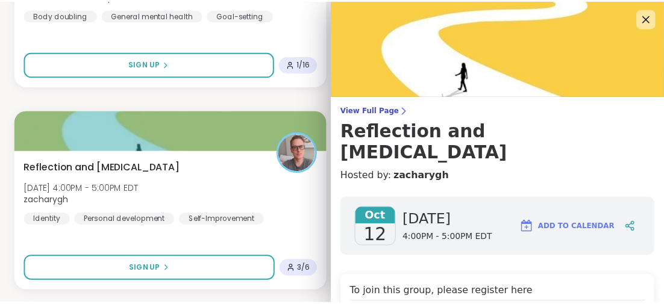
scroll to position [120, 0]
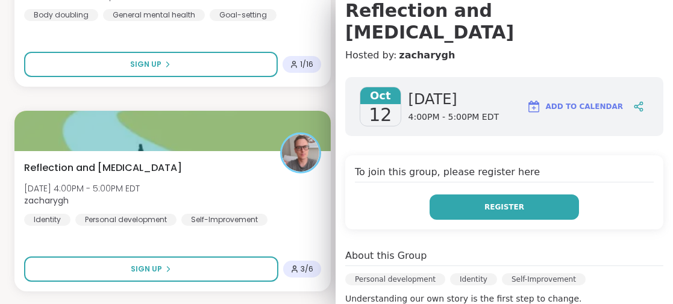
click at [484, 202] on span "Register" at bounding box center [504, 207] width 40 height 11
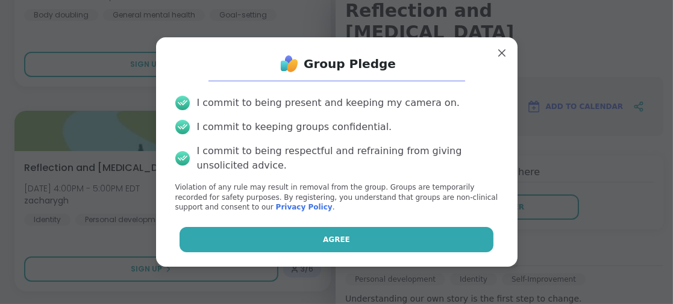
click at [304, 233] on button "Agree" at bounding box center [337, 239] width 314 height 25
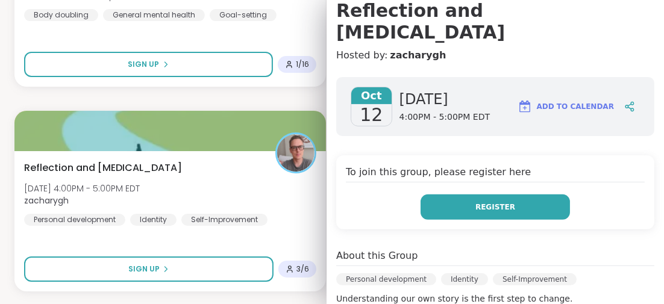
click at [507, 195] on button "Register" at bounding box center [494, 207] width 149 height 25
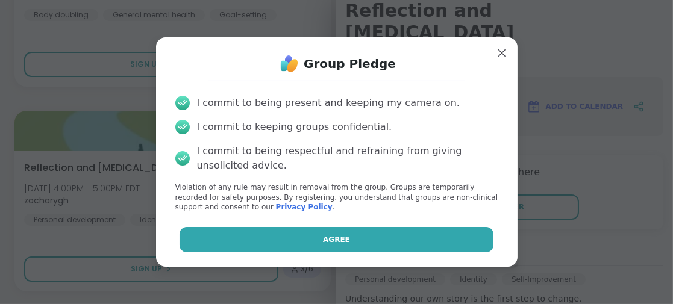
click at [350, 240] on button "Agree" at bounding box center [337, 239] width 314 height 25
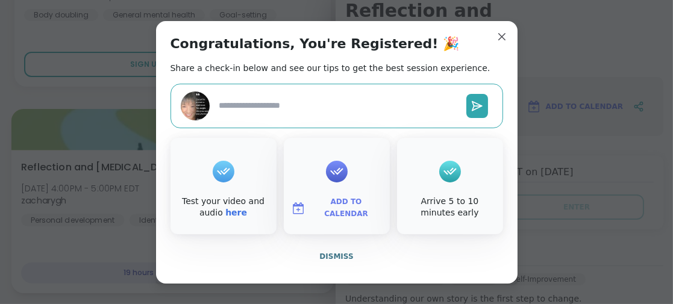
type textarea "*"
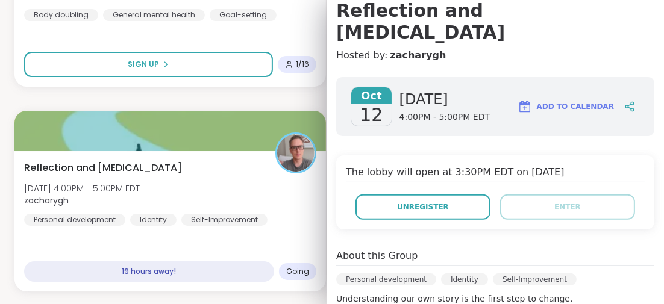
scroll to position [0, 0]
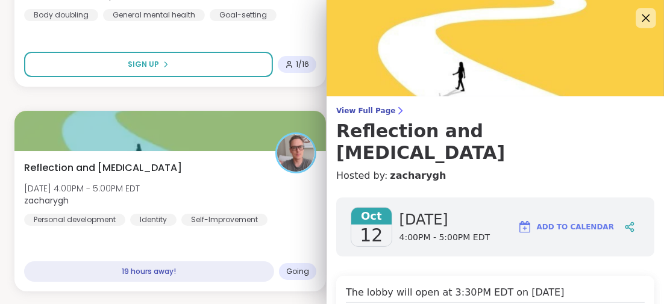
click at [638, 13] on icon at bounding box center [645, 17] width 15 height 15
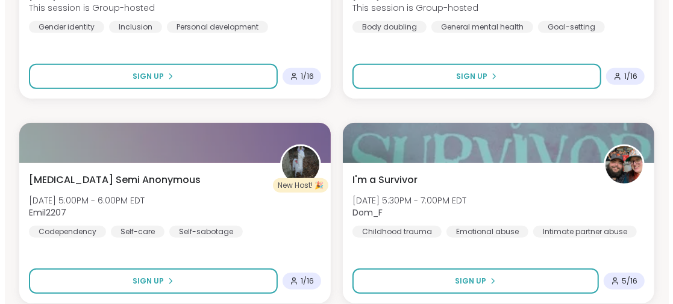
scroll to position [5056, 0]
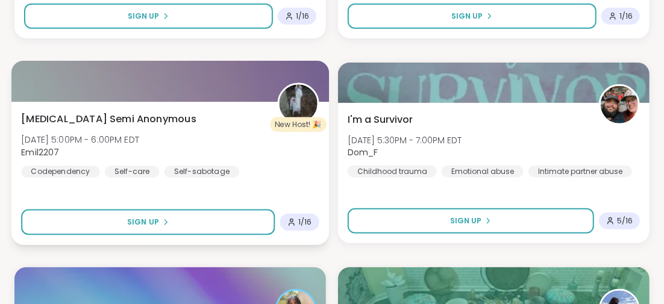
click at [125, 120] on span "[MEDICAL_DATA] Semi Anonymous" at bounding box center [108, 118] width 175 height 14
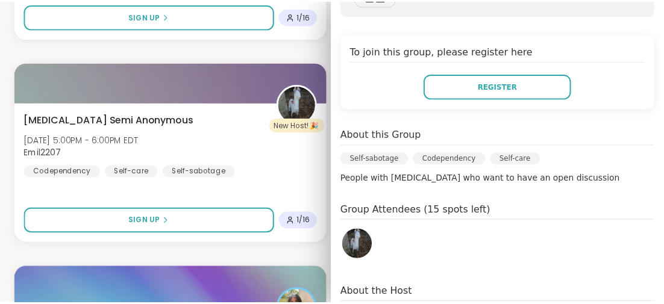
scroll to position [300, 0]
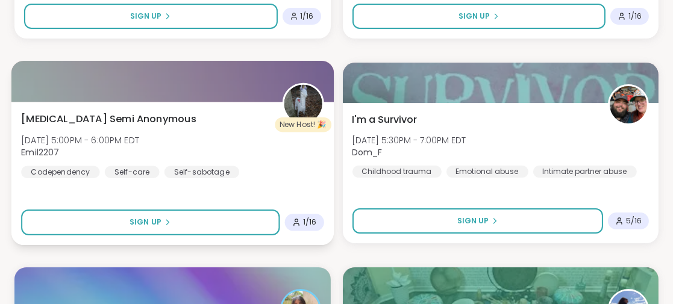
click at [105, 190] on div "[MEDICAL_DATA] Semi Anonymous [DATE] 5:00PM - 6:00PM EDT Emil2207 Codependency …" at bounding box center [172, 173] width 322 height 143
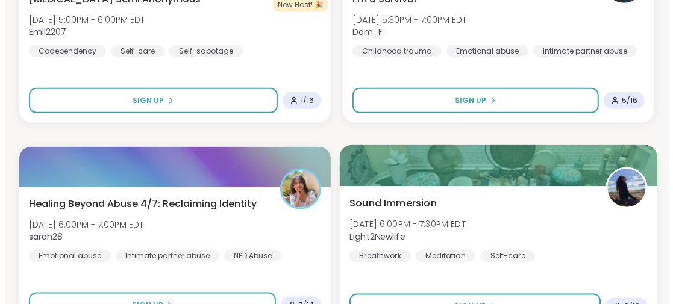
scroll to position [5237, 0]
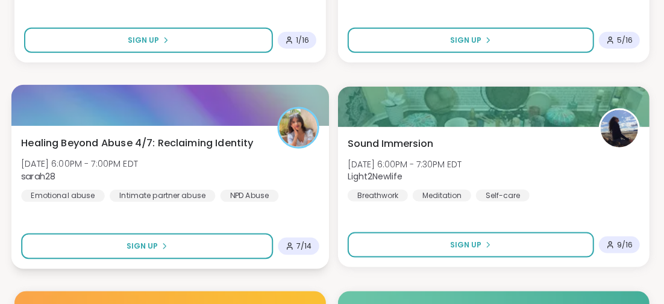
click at [168, 143] on span "Healing Beyond Abuse 4/7: Reclaiming Identity" at bounding box center [137, 143] width 233 height 14
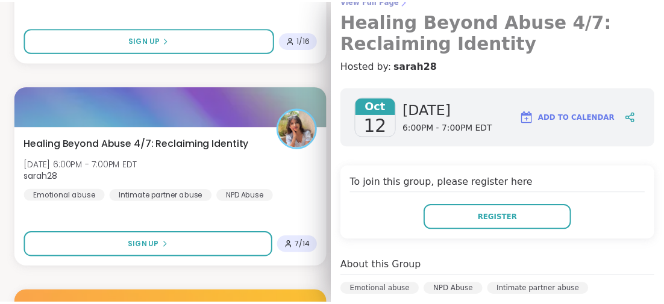
scroll to position [49, 0]
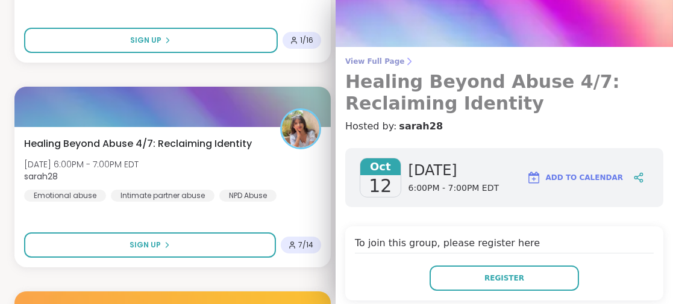
click at [494, 87] on h3 "Healing Beyond Abuse 4/7: Reclaiming Identity" at bounding box center [504, 92] width 318 height 43
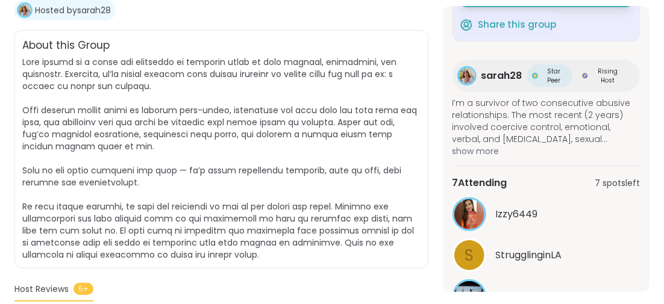
scroll to position [180, 0]
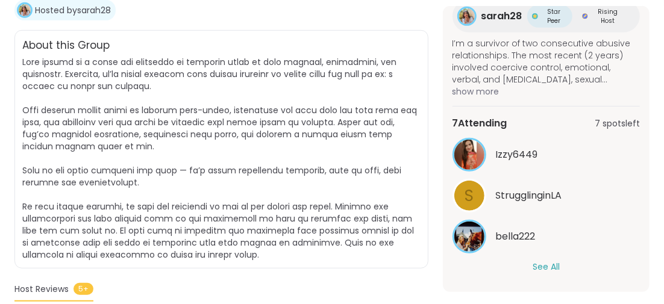
click at [535, 264] on button "See All" at bounding box center [546, 267] width 27 height 13
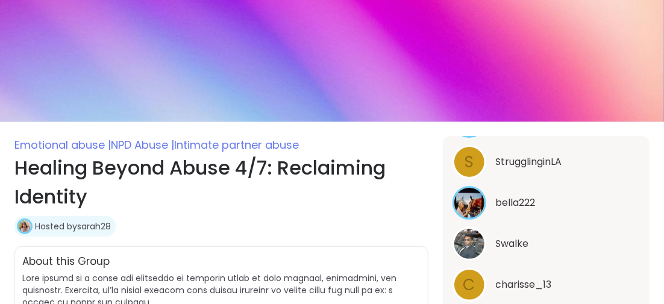
scroll to position [0, 0]
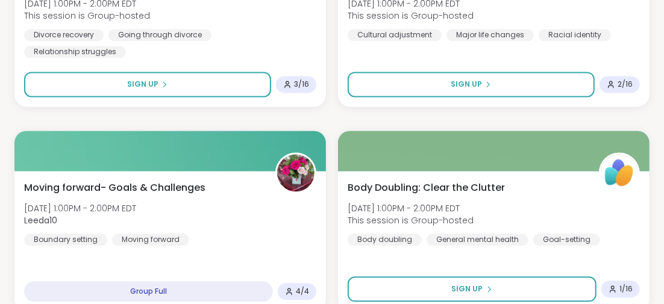
scroll to position [3610, 0]
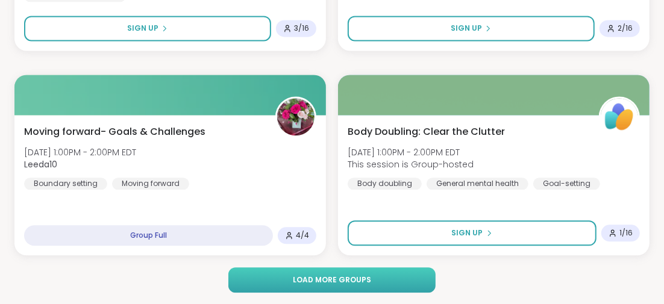
click at [323, 275] on span "Load more groups" at bounding box center [332, 280] width 78 height 11
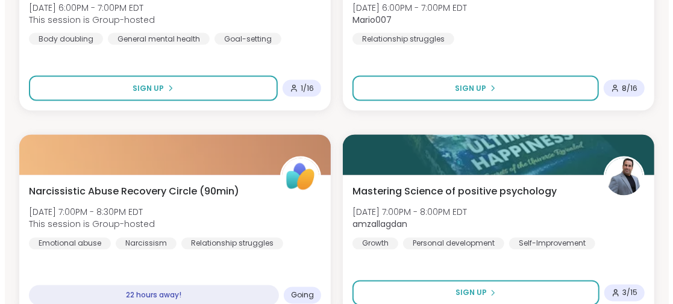
scroll to position [5658, 0]
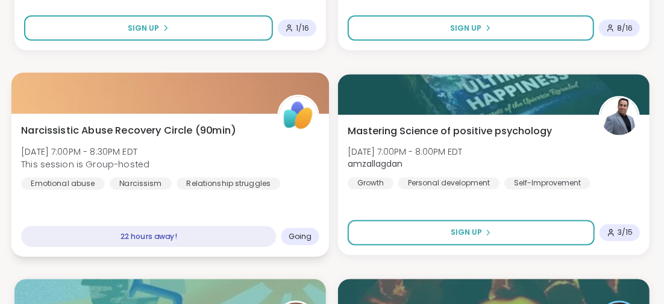
click at [147, 130] on span "Narcissistic Abuse Recovery Circle (90min)" at bounding box center [128, 130] width 214 height 14
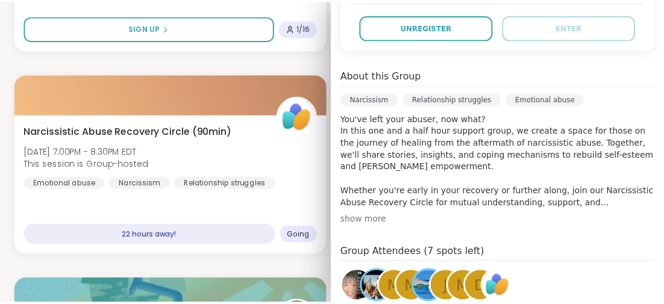
scroll to position [361, 0]
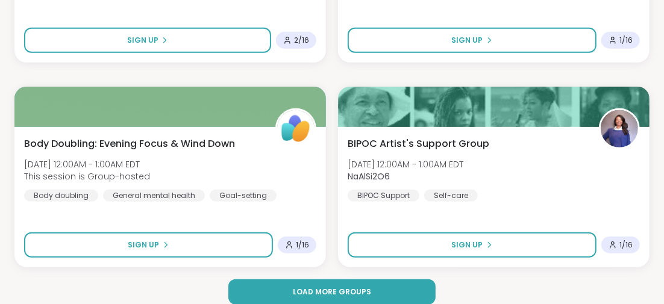
scroll to position [7296, 0]
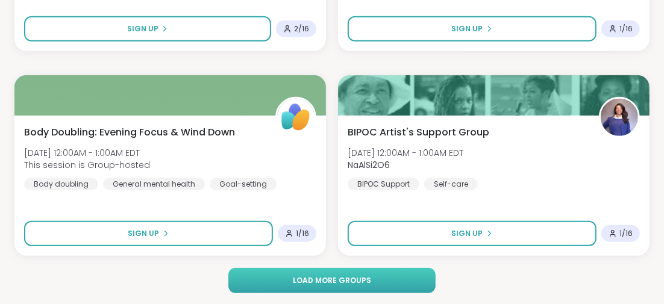
click at [384, 273] on button "Load more groups" at bounding box center [331, 280] width 207 height 25
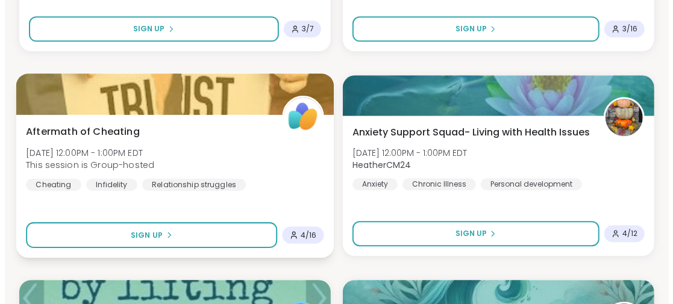
scroll to position [8381, 0]
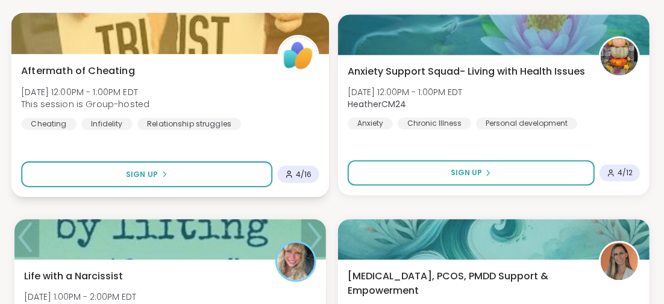
drag, startPoint x: 114, startPoint y: 67, endPoint x: 111, endPoint y: 84, distance: 17.7
click at [114, 67] on span "Aftermath of Cheating" at bounding box center [78, 70] width 114 height 14
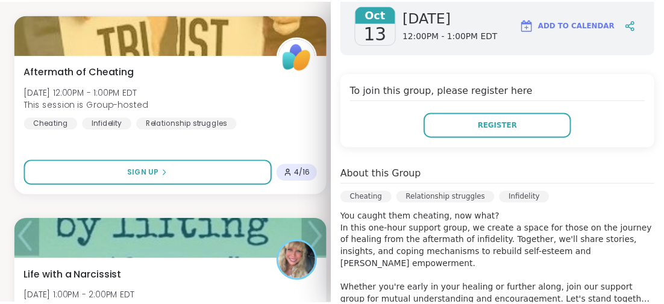
scroll to position [120, 0]
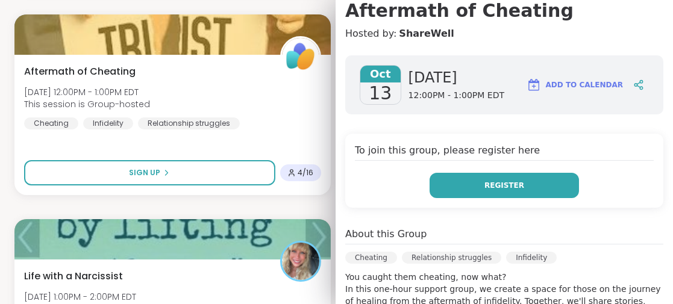
click at [470, 177] on button "Register" at bounding box center [504, 185] width 149 height 25
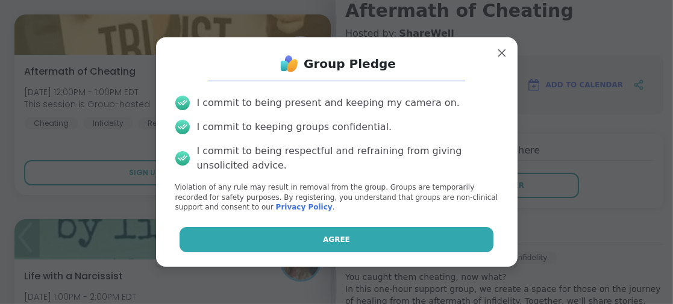
click at [351, 232] on button "Agree" at bounding box center [337, 239] width 314 height 25
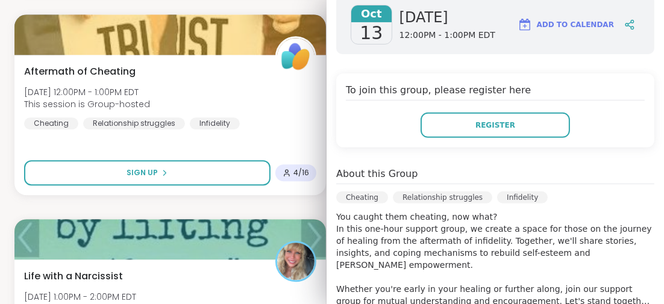
scroll to position [241, 0]
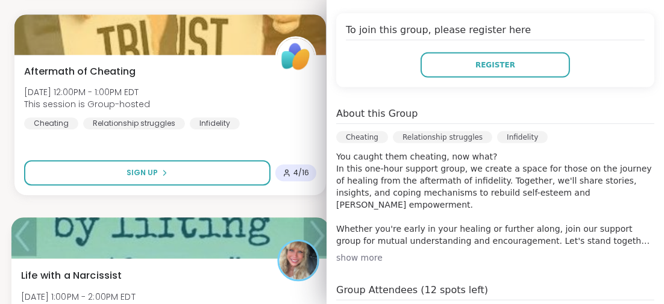
click at [196, 281] on div "Life with a Narcissist [DATE] 1:00PM - 2:00PM EDT MarciLotter Boundary setting …" at bounding box center [170, 301] width 298 height 66
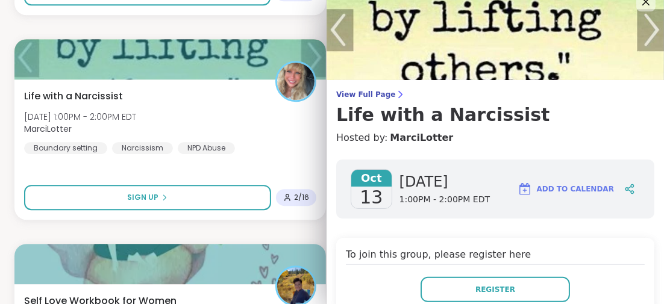
scroll to position [0, 0]
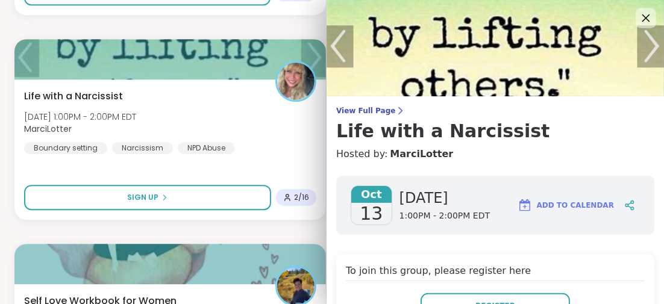
click at [638, 17] on icon at bounding box center [645, 17] width 15 height 15
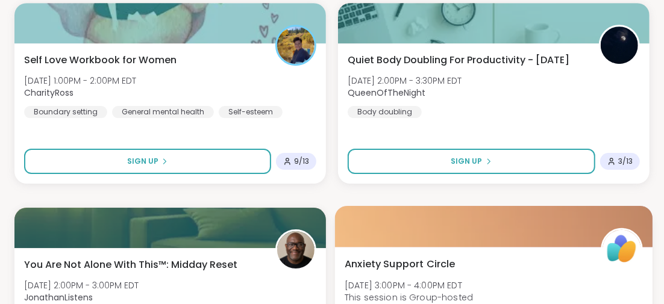
scroll to position [8863, 0]
